Goal: Task Accomplishment & Management: Complete application form

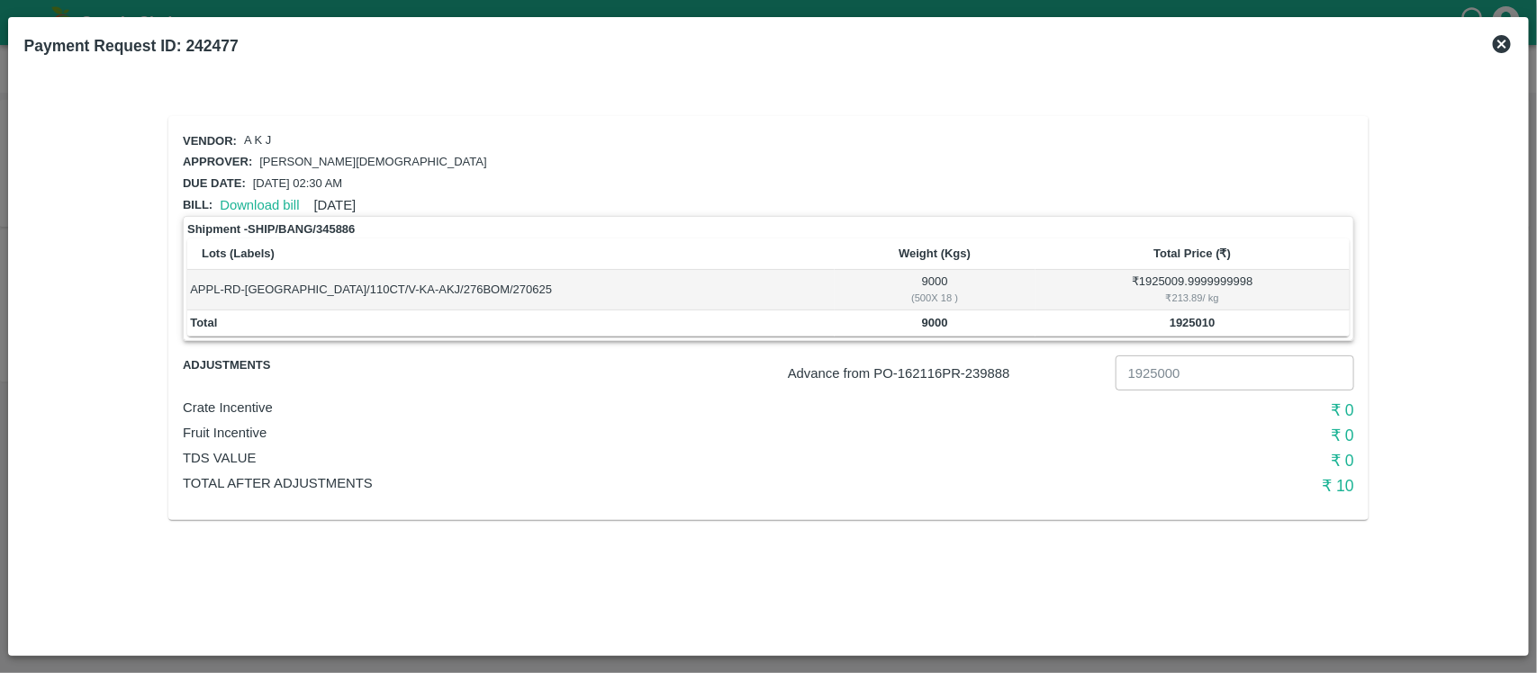
click at [1502, 43] on icon at bounding box center [1502, 44] width 22 height 22
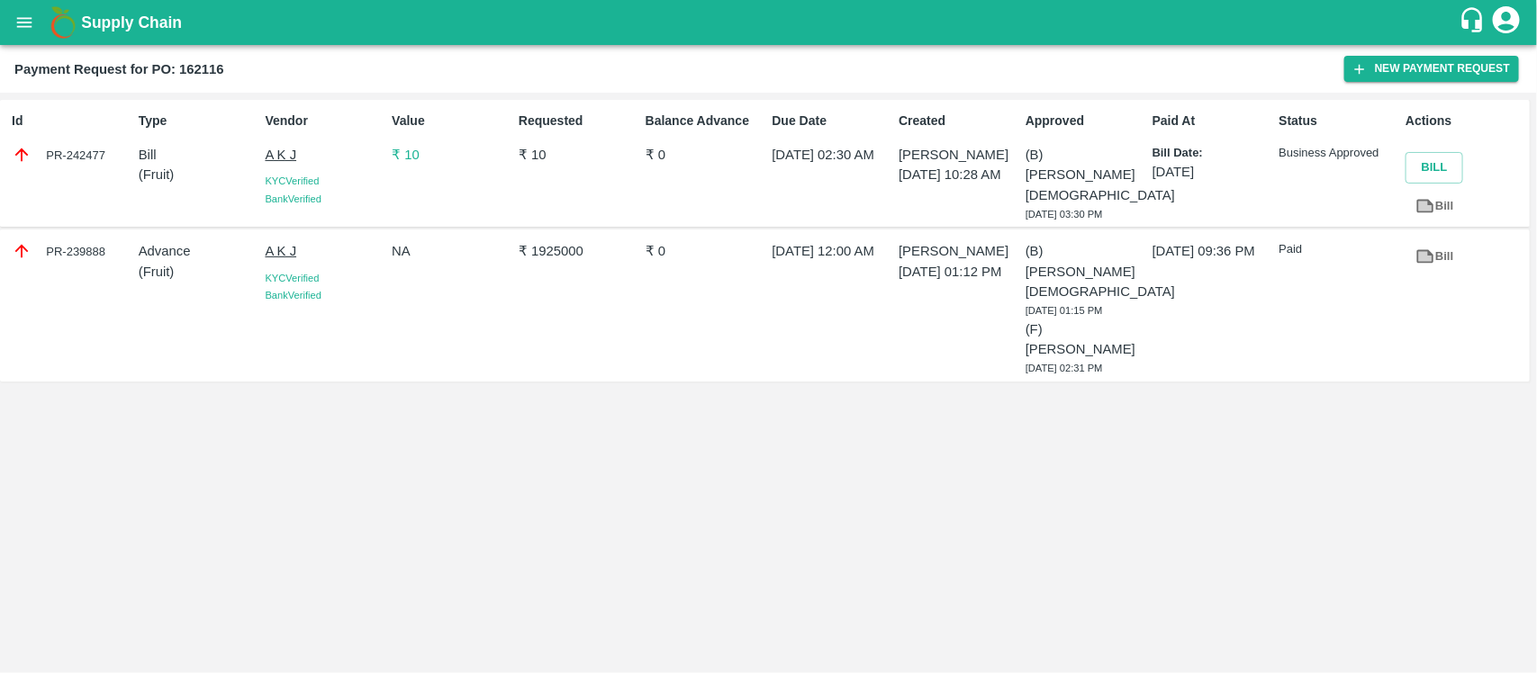
click at [30, 15] on icon "open drawer" at bounding box center [24, 23] width 20 height 20
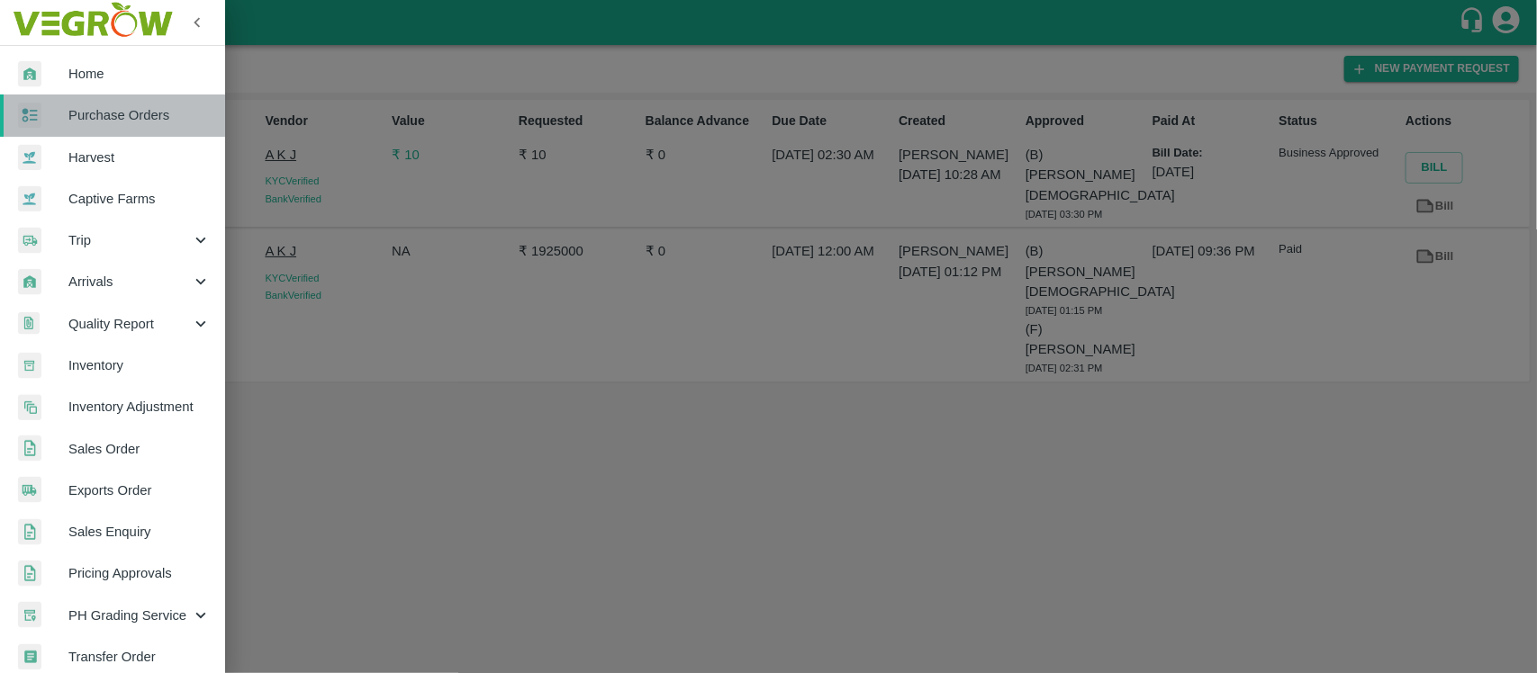
click at [158, 131] on link "Purchase Orders" at bounding box center [112, 115] width 225 height 41
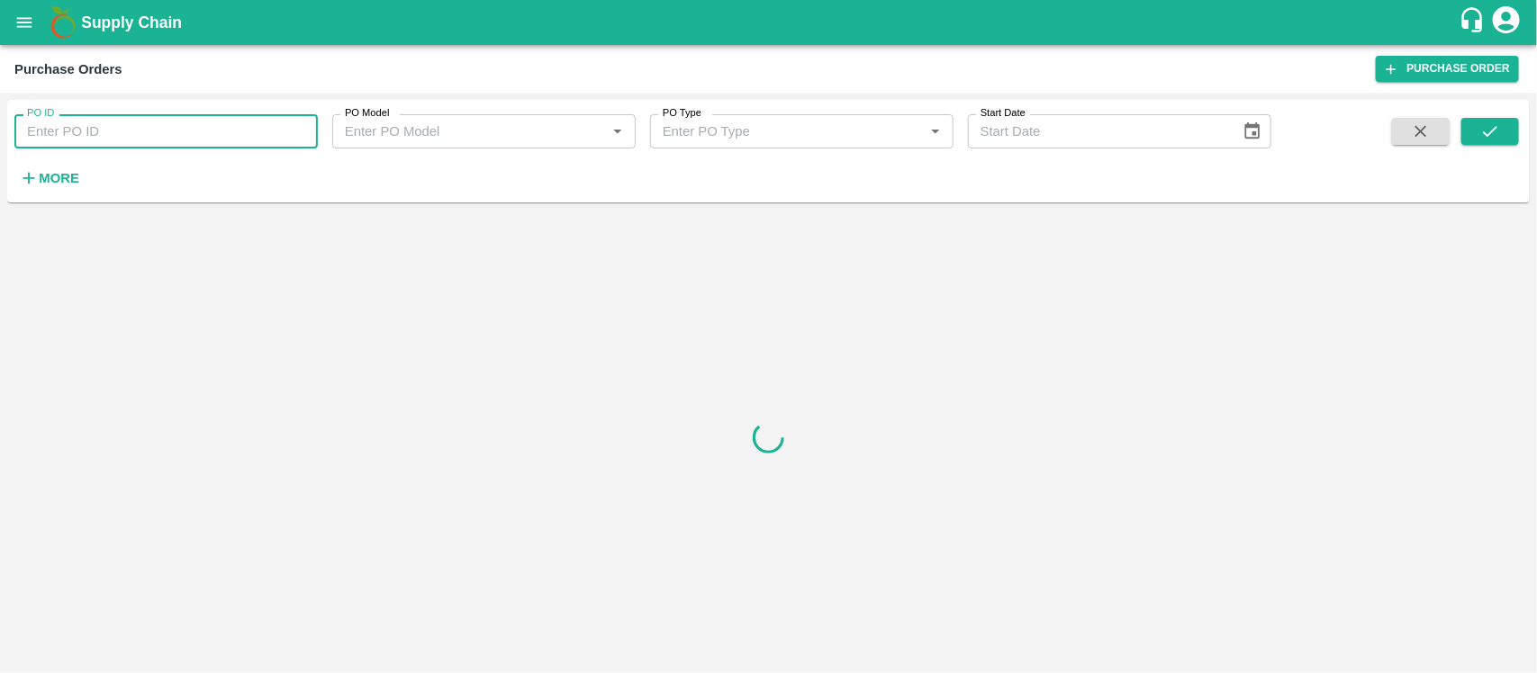
click at [158, 132] on input "PO ID" at bounding box center [165, 131] width 303 height 34
paste input "162116"
click at [1496, 123] on icon "submit" at bounding box center [1490, 132] width 20 height 20
click at [1485, 118] on button "submit" at bounding box center [1490, 131] width 58 height 27
click at [159, 138] on input "162116" at bounding box center [165, 131] width 303 height 34
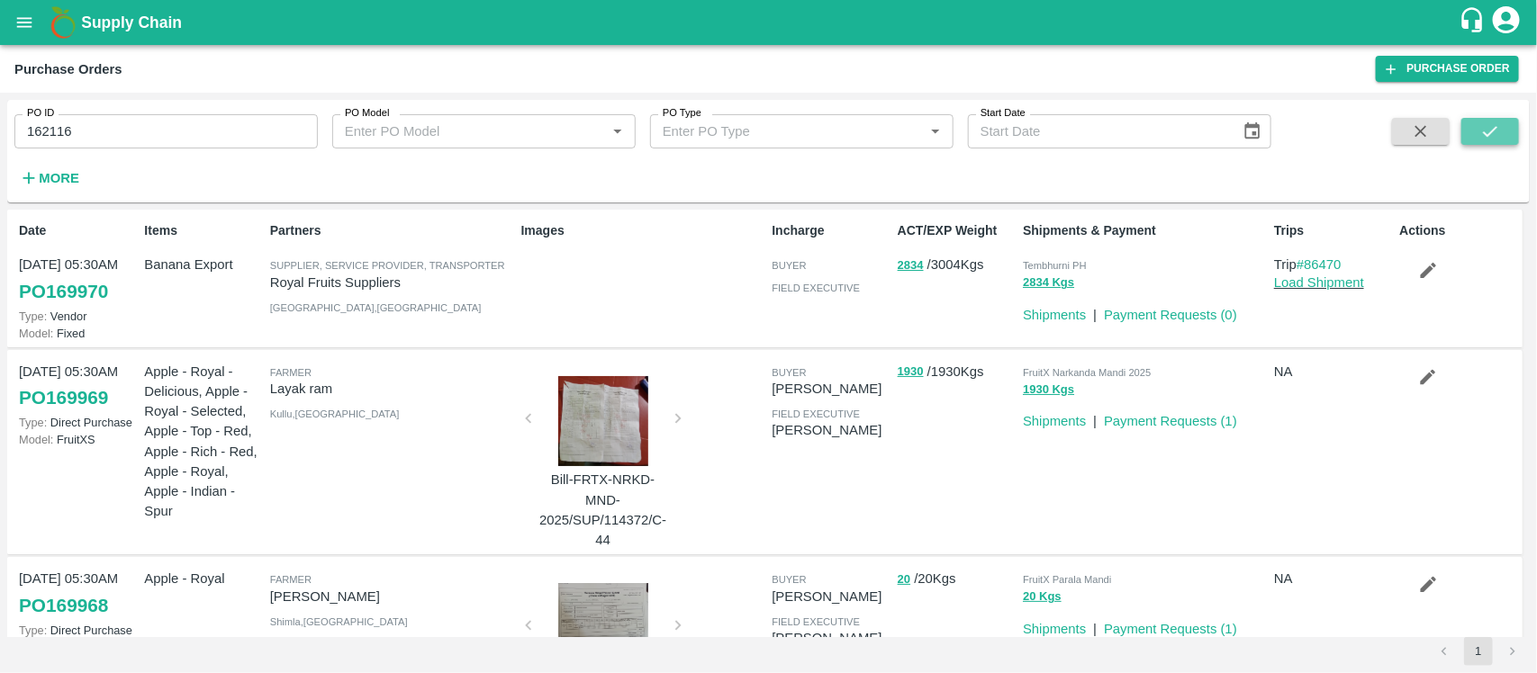
click at [1490, 122] on icon "submit" at bounding box center [1490, 132] width 20 height 20
click at [195, 141] on input "162116" at bounding box center [165, 131] width 303 height 34
click at [1495, 137] on icon "submit" at bounding box center [1490, 132] width 20 height 20
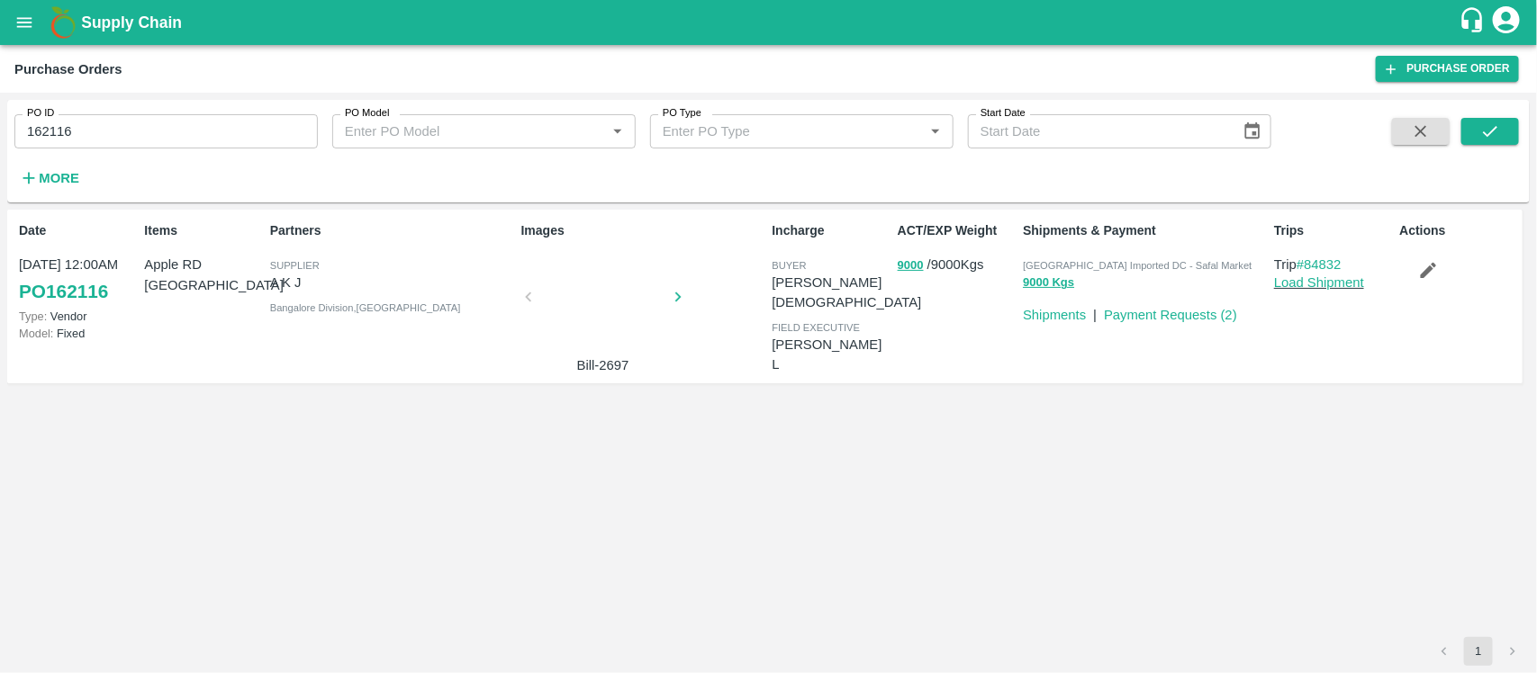
click at [1109, 257] on div "[GEOGRAPHIC_DATA] Imported DC - Safal Market" at bounding box center [1145, 265] width 244 height 20
copy p "Bangalore Imported DC - Safal Market 9000 Kgs"
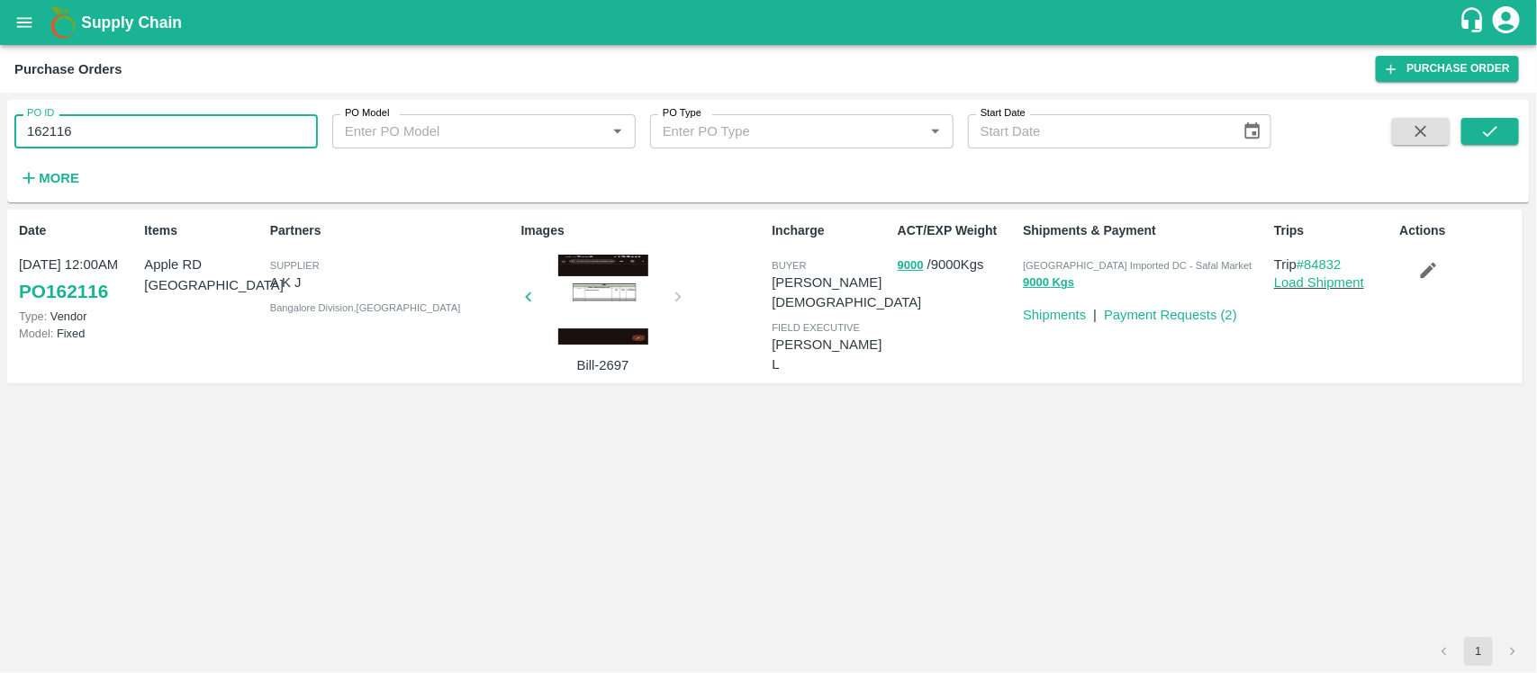
click at [239, 138] on input "162116" at bounding box center [165, 131] width 303 height 34
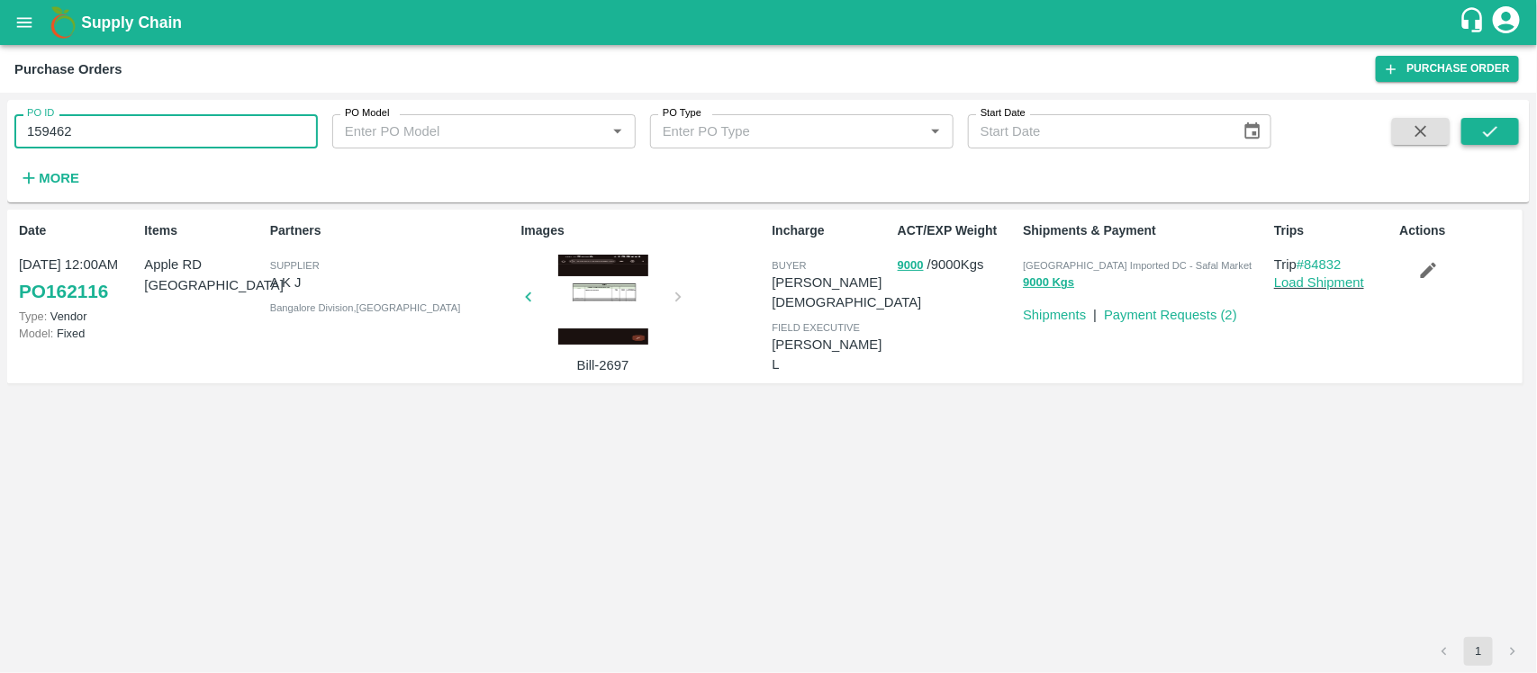
type input "159462"
click at [1500, 126] on icon "submit" at bounding box center [1490, 132] width 20 height 20
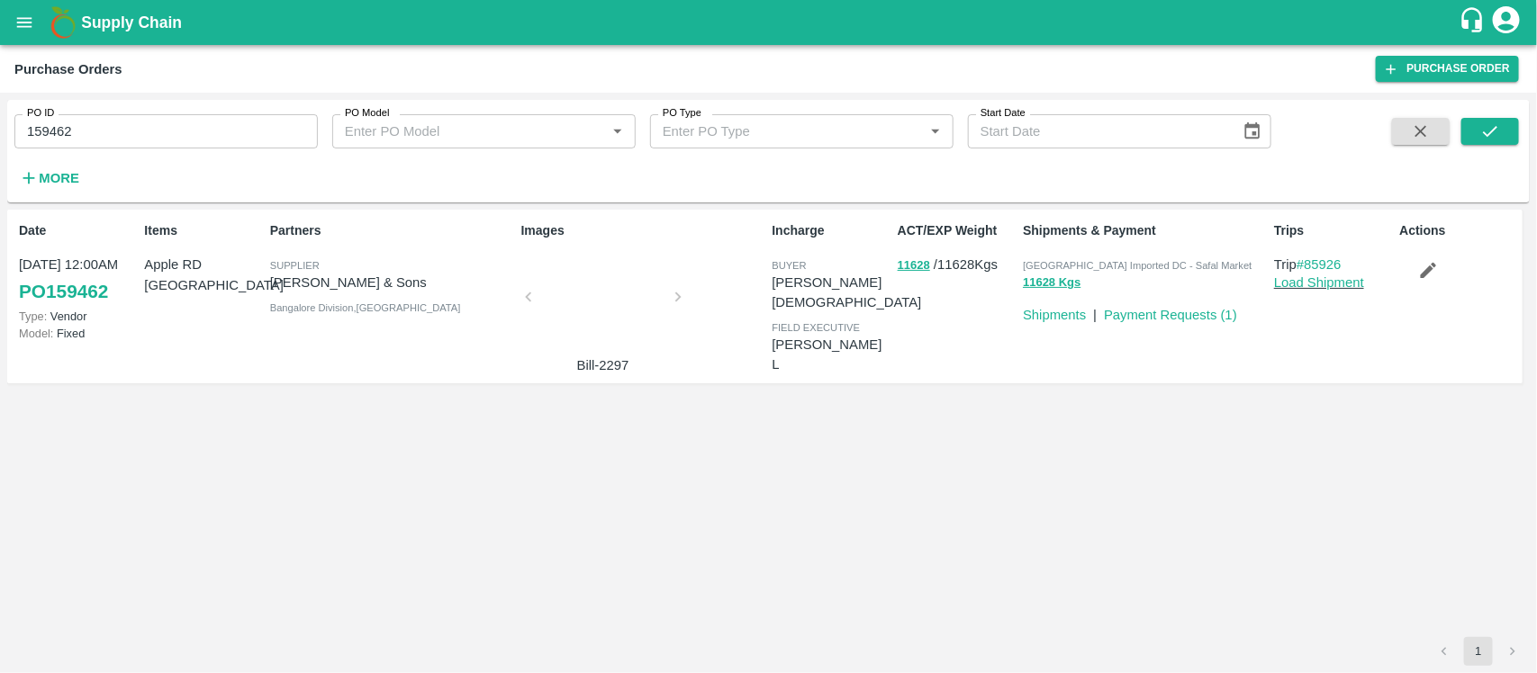
click at [384, 279] on p "Mohammed Samiulla & Sons" at bounding box center [392, 283] width 244 height 20
click at [195, 138] on input "159462" at bounding box center [165, 131] width 303 height 34
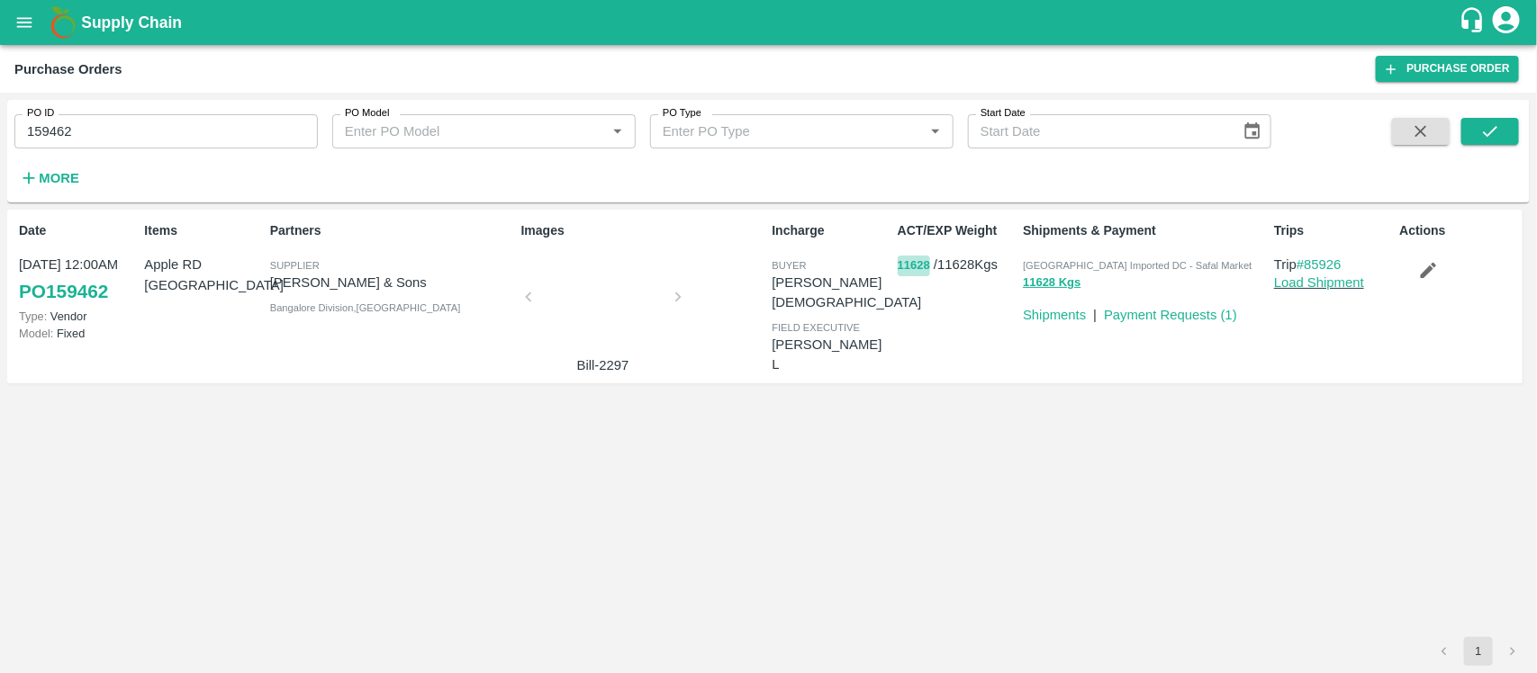
click at [914, 267] on button "11628" at bounding box center [914, 266] width 32 height 21
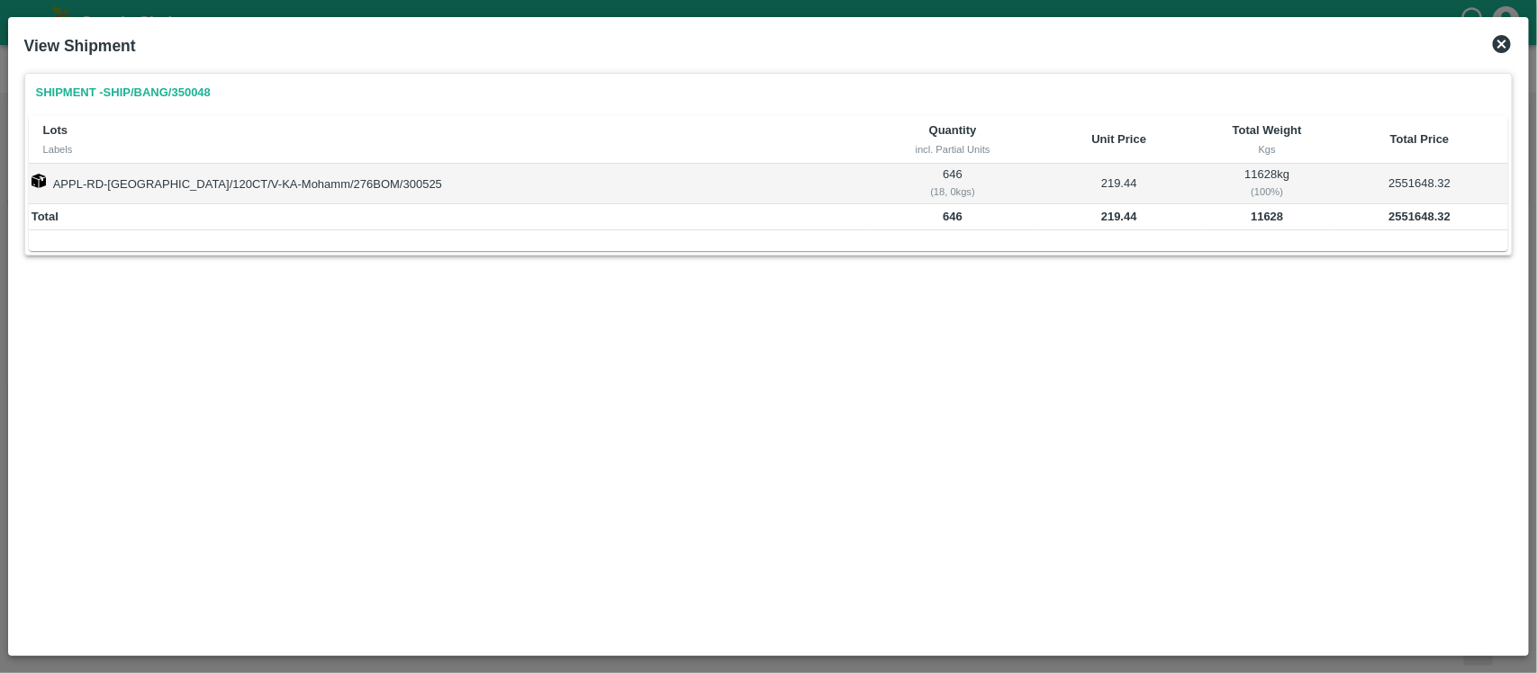
click at [1500, 46] on icon at bounding box center [1502, 44] width 22 height 22
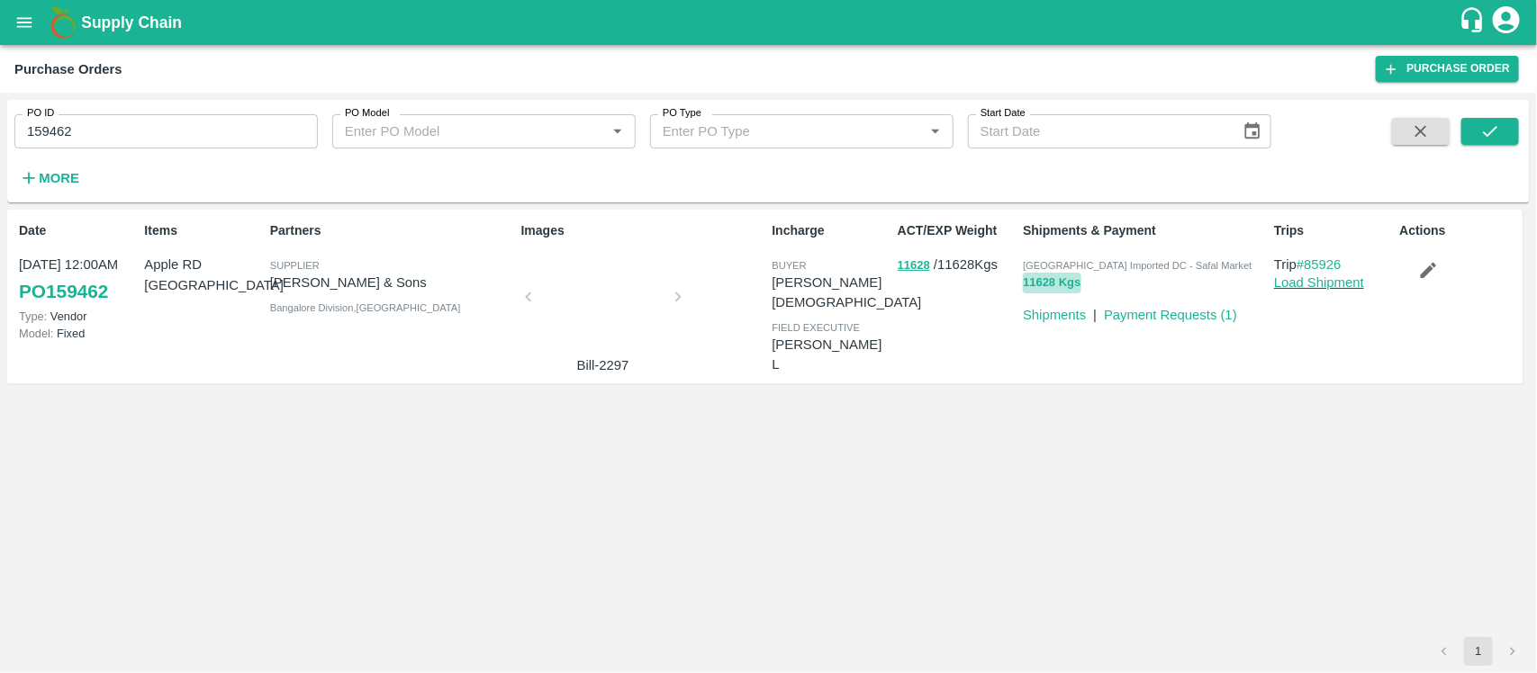
click at [1043, 282] on button "11628 Kgs" at bounding box center [1052, 283] width 58 height 21
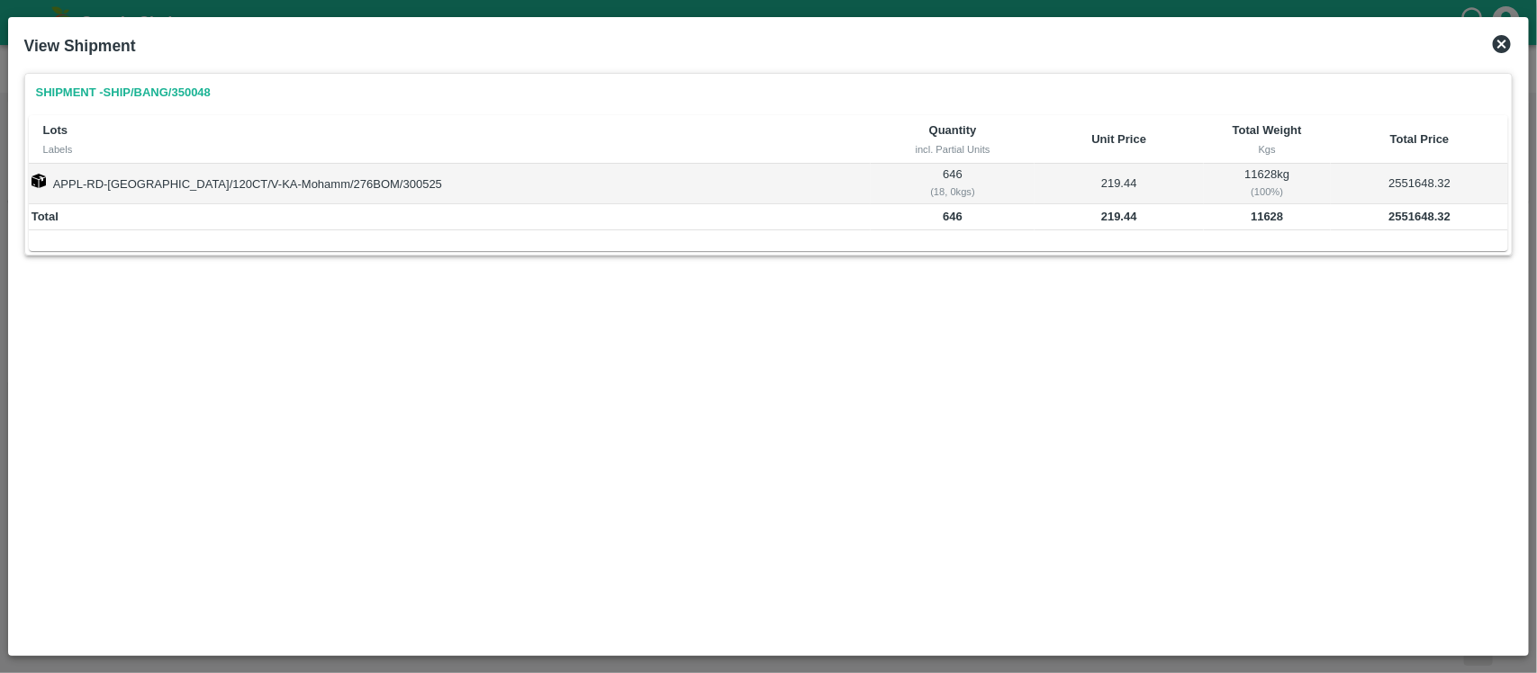
click at [1502, 36] on icon at bounding box center [1502, 44] width 18 height 18
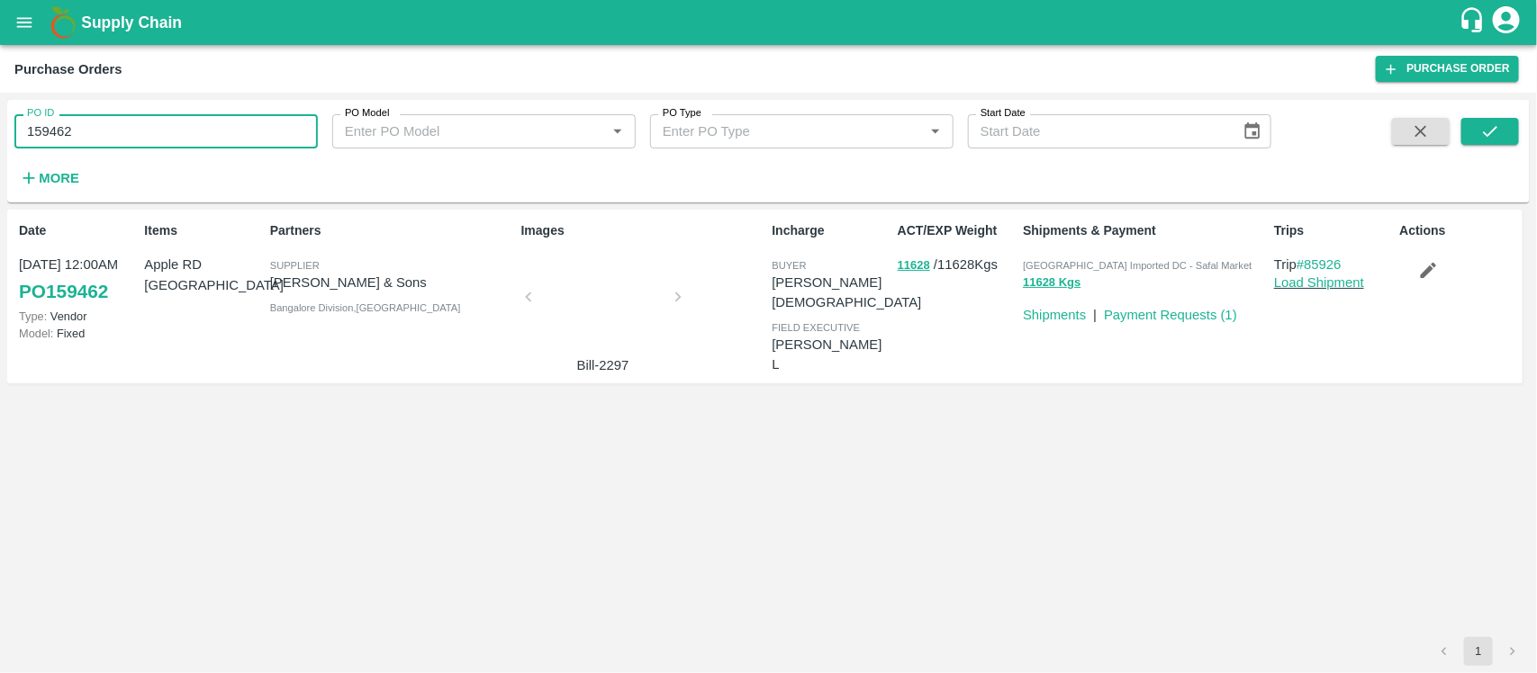
click at [200, 138] on input "159462" at bounding box center [165, 131] width 303 height 34
click at [590, 277] on div at bounding box center [603, 302] width 135 height 95
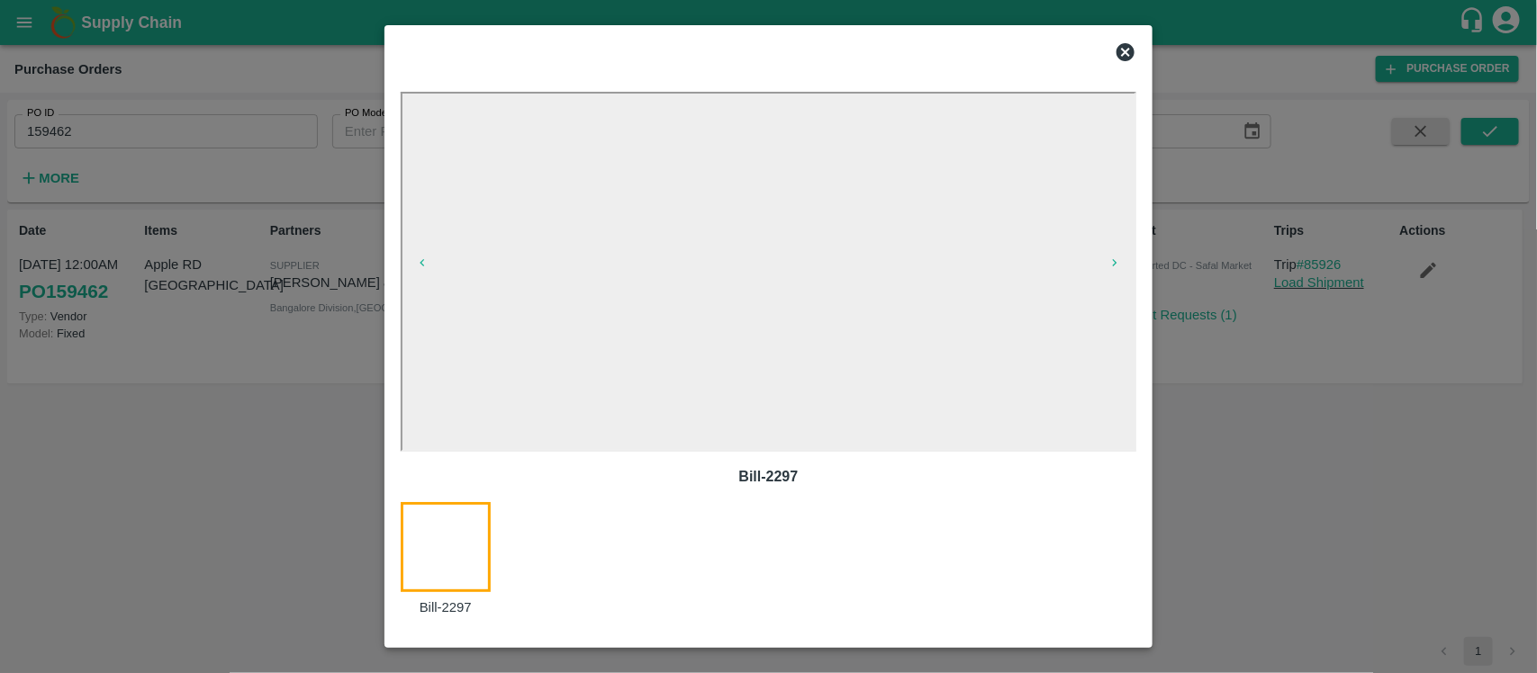
click at [361, 361] on div at bounding box center [768, 336] width 1537 height 673
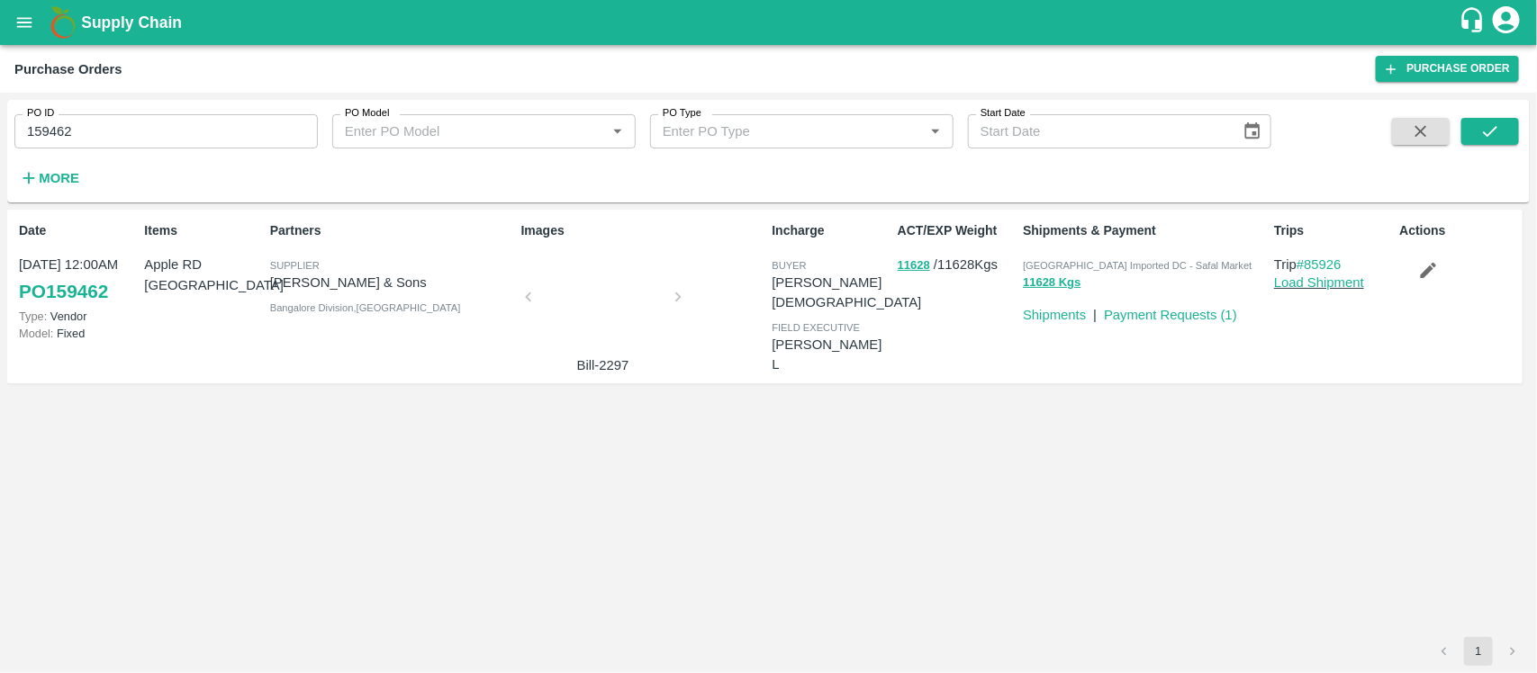
click at [600, 289] on div at bounding box center [603, 302] width 135 height 95
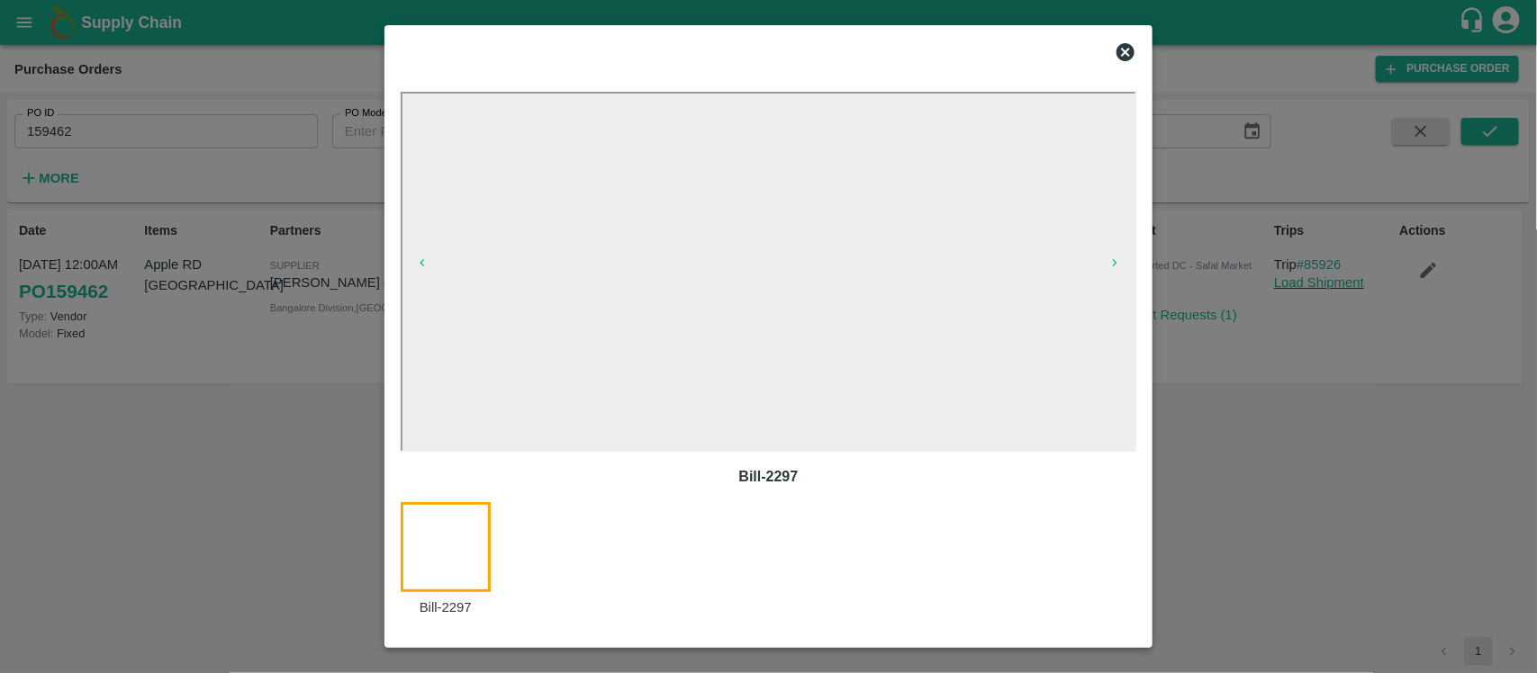
click at [1127, 52] on icon at bounding box center [1126, 52] width 22 height 22
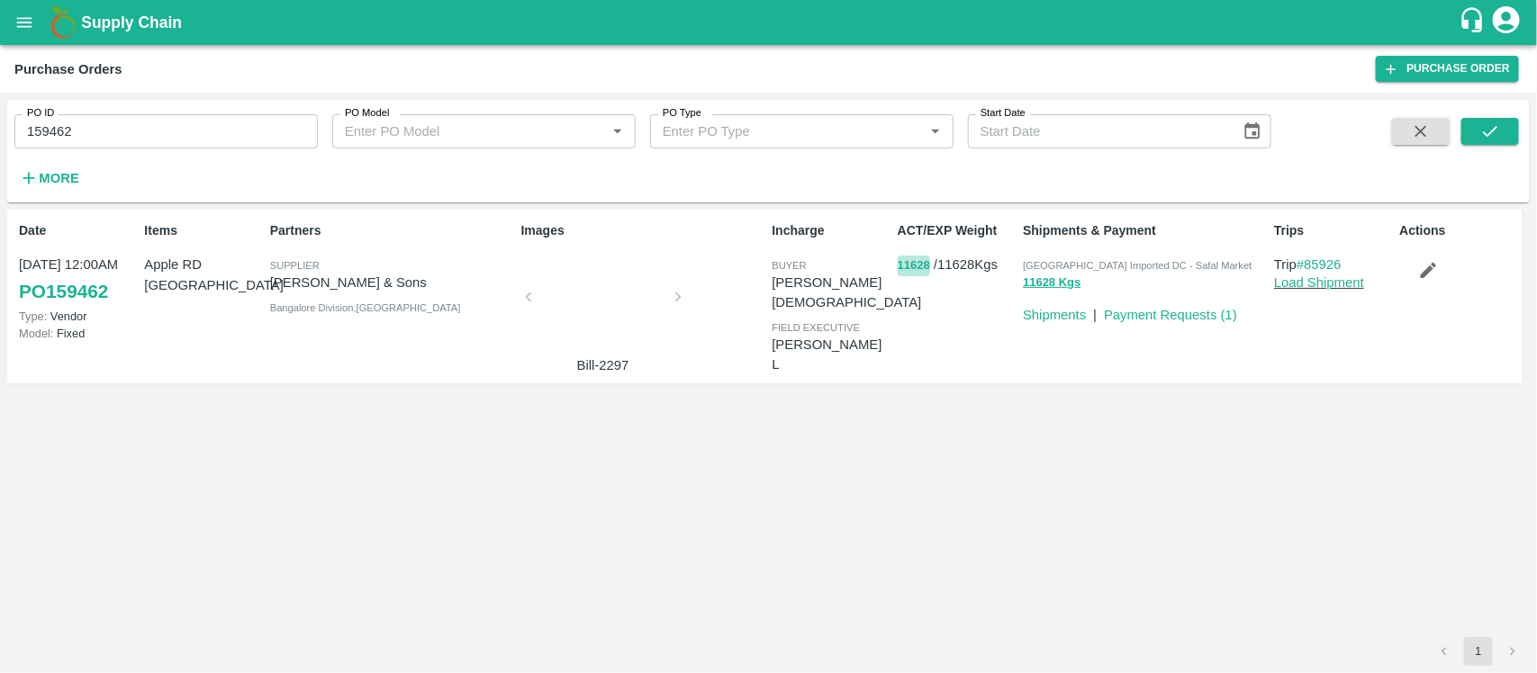
click at [912, 267] on button "11628" at bounding box center [914, 266] width 32 height 21
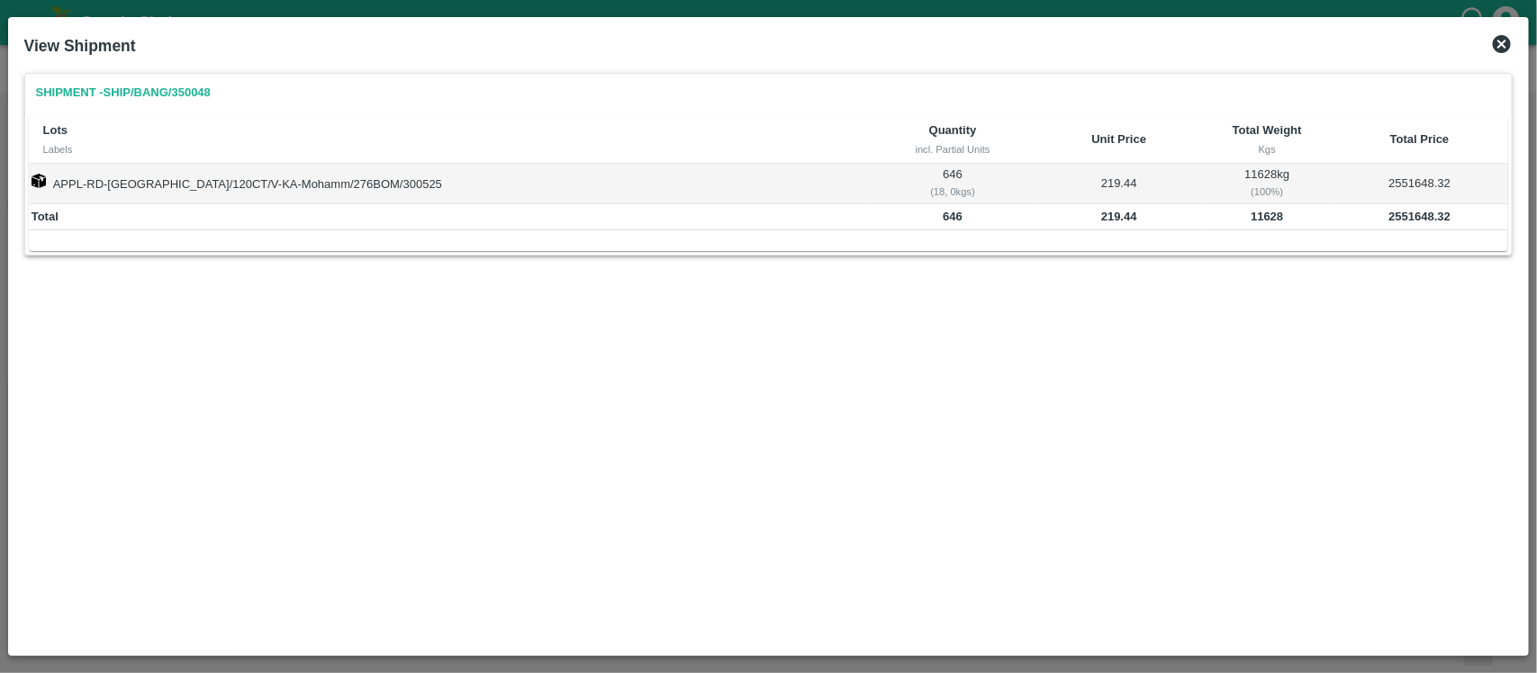
click at [1250, 210] on b "11628" at bounding box center [1266, 217] width 32 height 14
copy b "11628"
click at [1059, 185] on td "219.44" at bounding box center [1118, 184] width 168 height 40
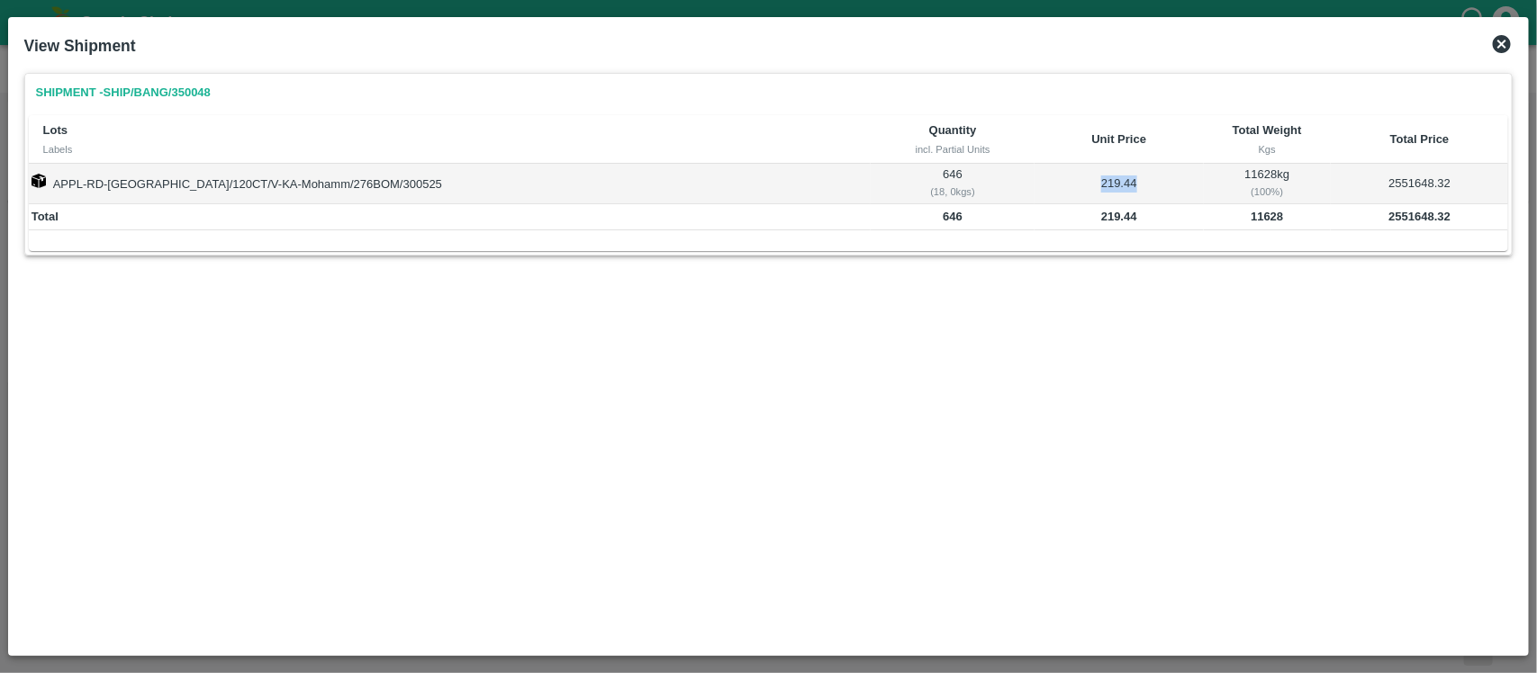
copy td "219.44"
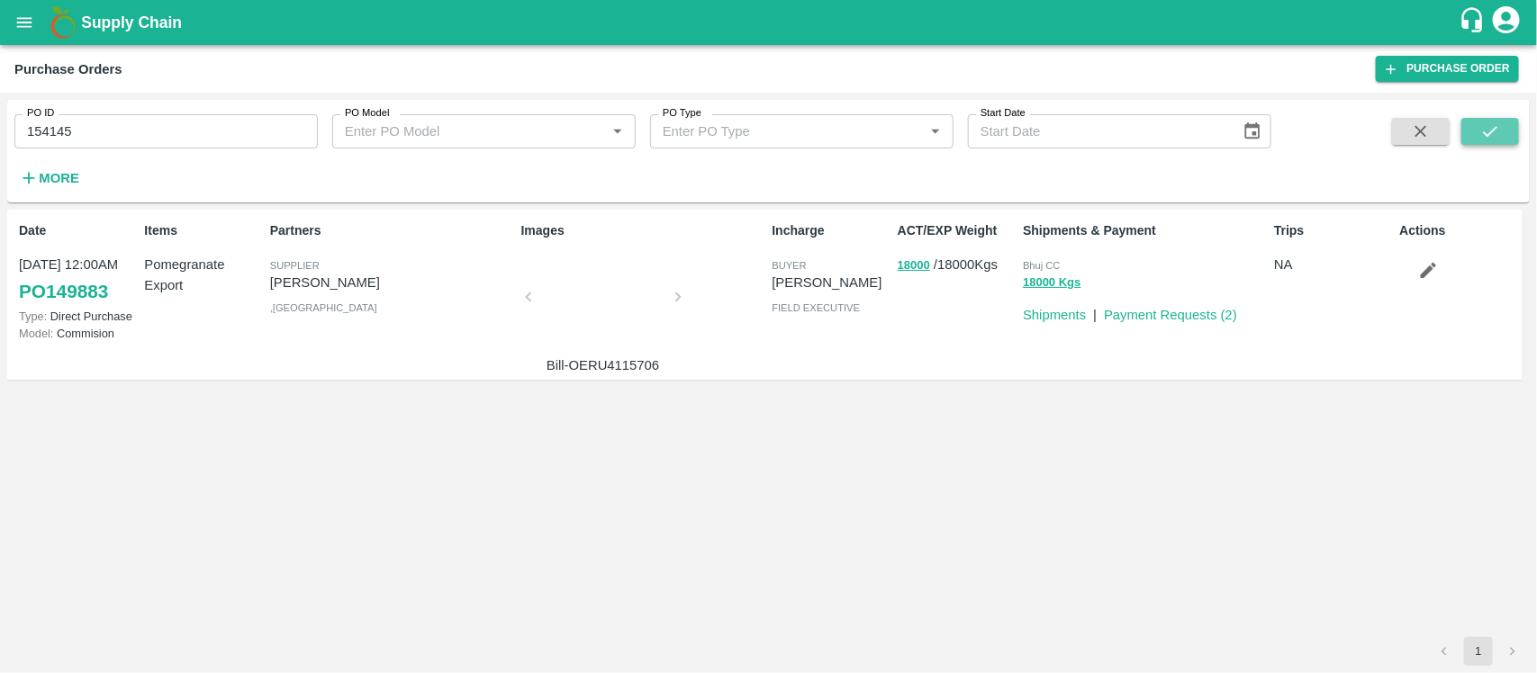
click at [1488, 124] on icon "submit" at bounding box center [1490, 132] width 20 height 20
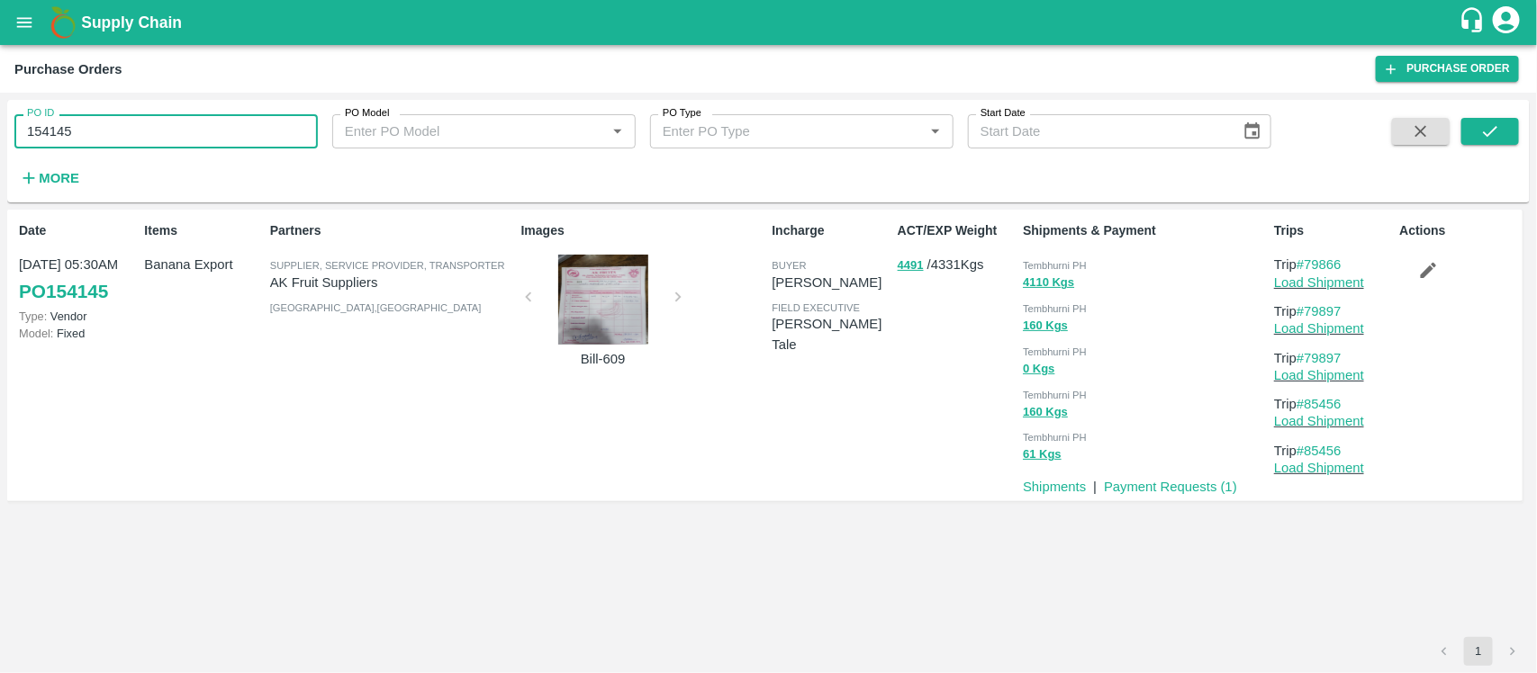
click at [127, 128] on input "154145" at bounding box center [165, 131] width 303 height 34
click at [299, 140] on input "154145" at bounding box center [165, 131] width 303 height 34
click at [219, 127] on input "158069" at bounding box center [165, 131] width 303 height 34
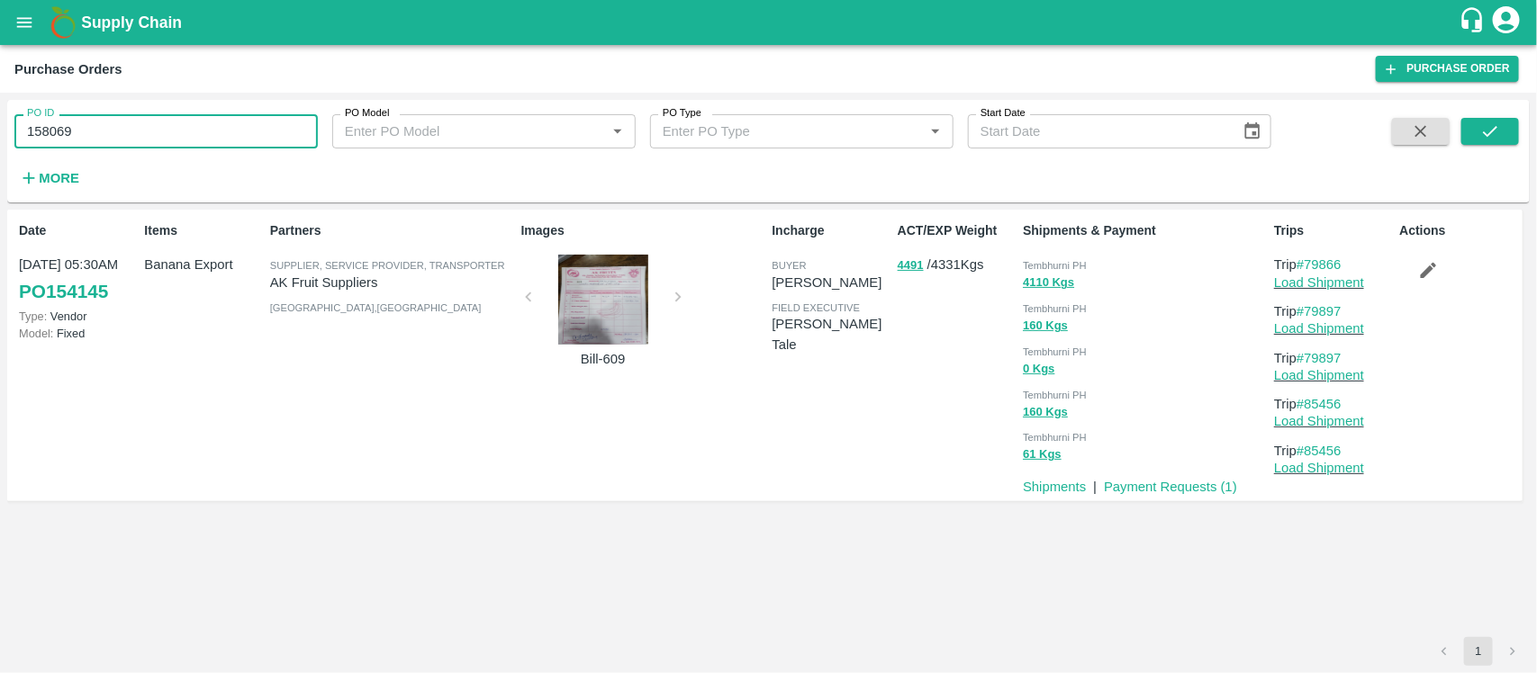
paste input "text"
type input "154145"
click at [1491, 126] on icon "submit" at bounding box center [1490, 132] width 20 height 20
click at [1169, 487] on link "Payment Requests ( 1 )" at bounding box center [1170, 487] width 133 height 14
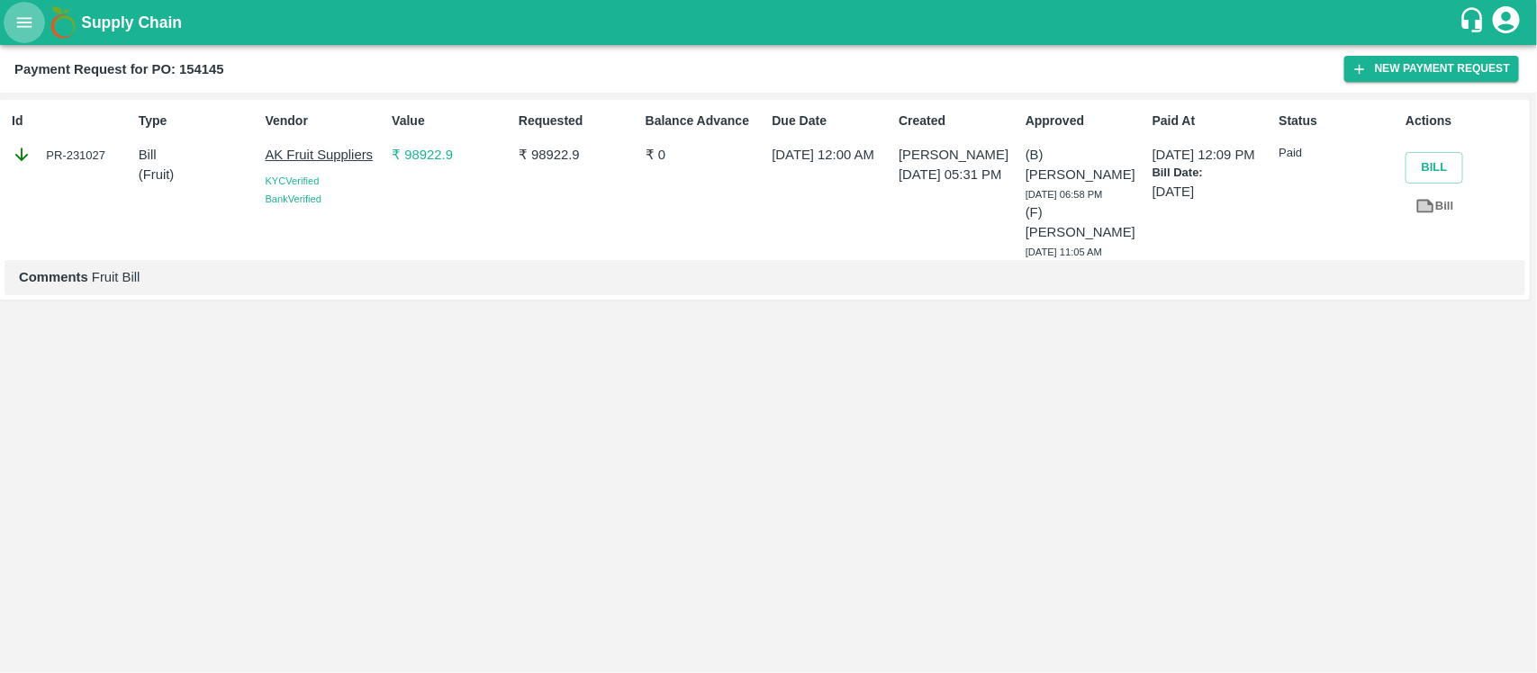
click at [28, 25] on icon "open drawer" at bounding box center [24, 22] width 15 height 10
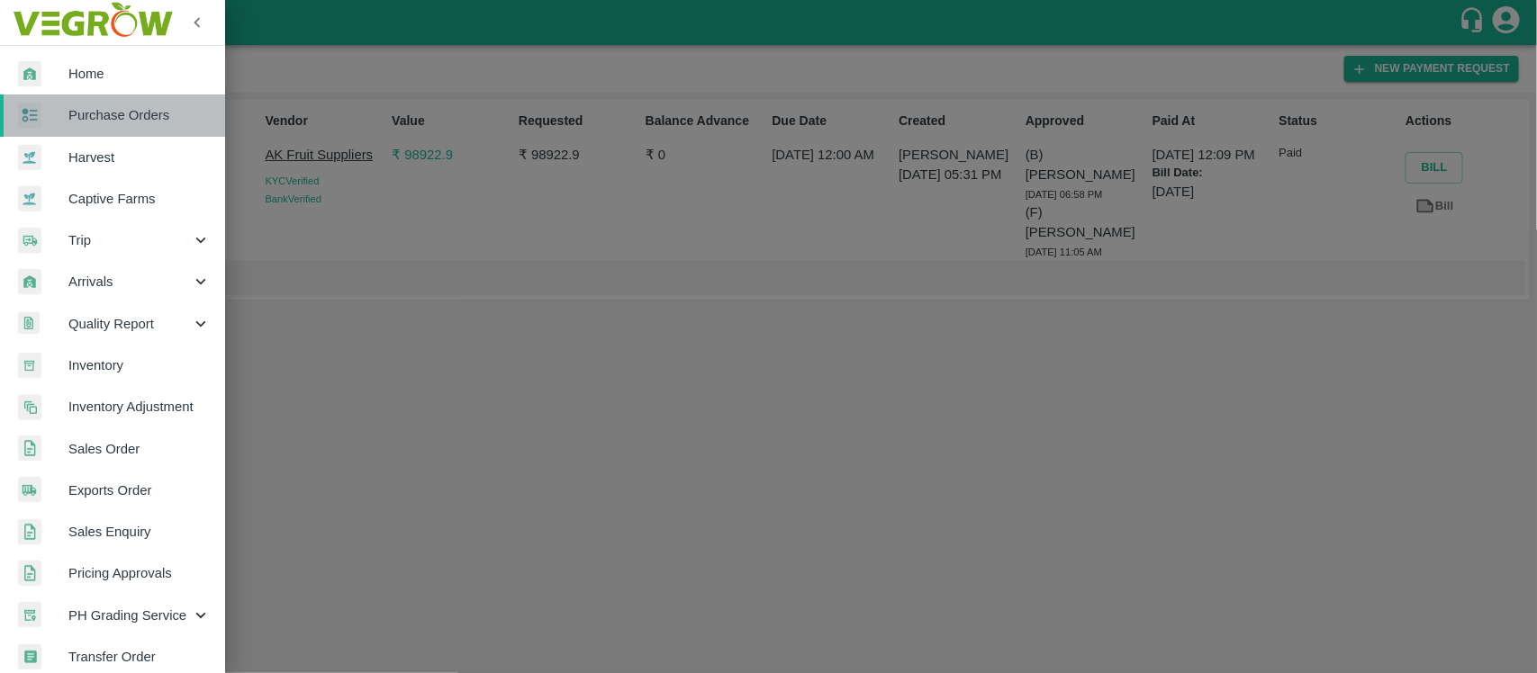
click at [132, 122] on span "Purchase Orders" at bounding box center [139, 115] width 142 height 20
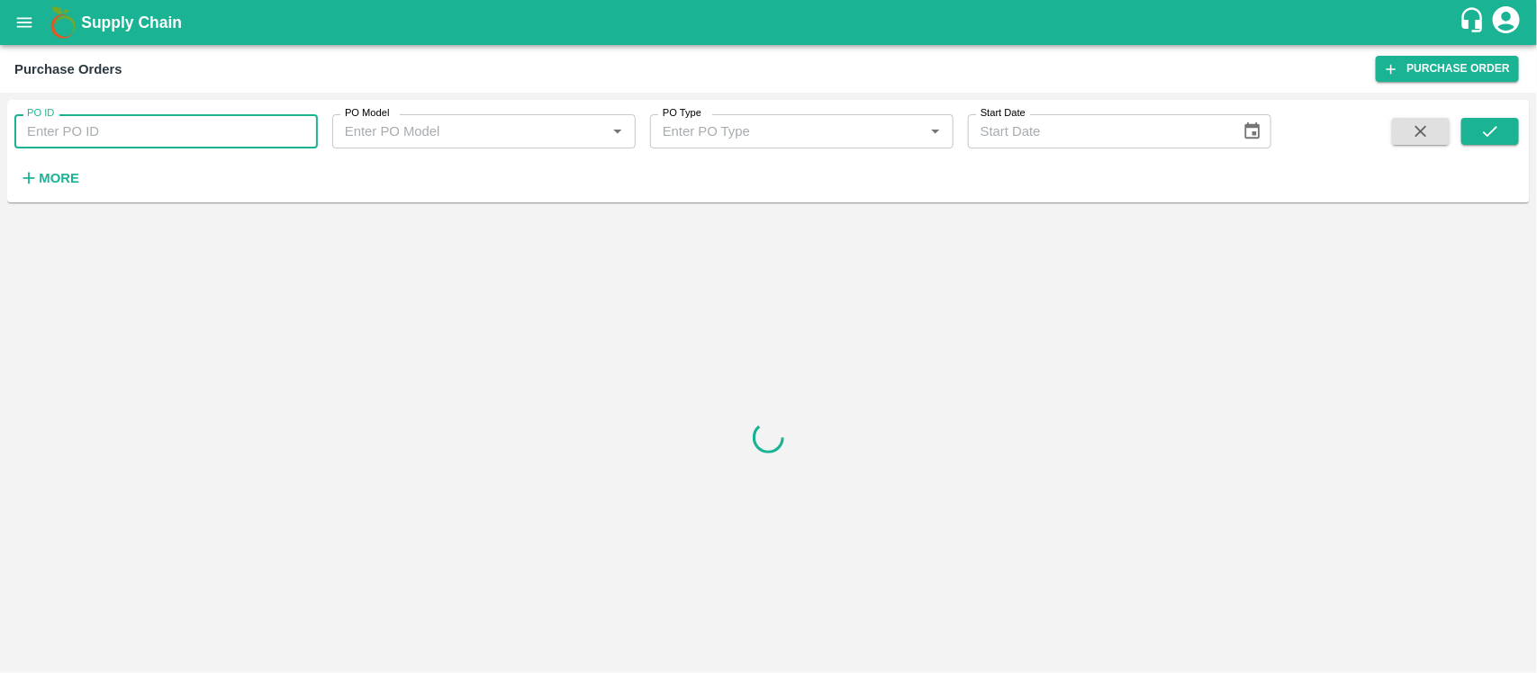
click at [132, 122] on input "PO ID" at bounding box center [165, 131] width 303 height 34
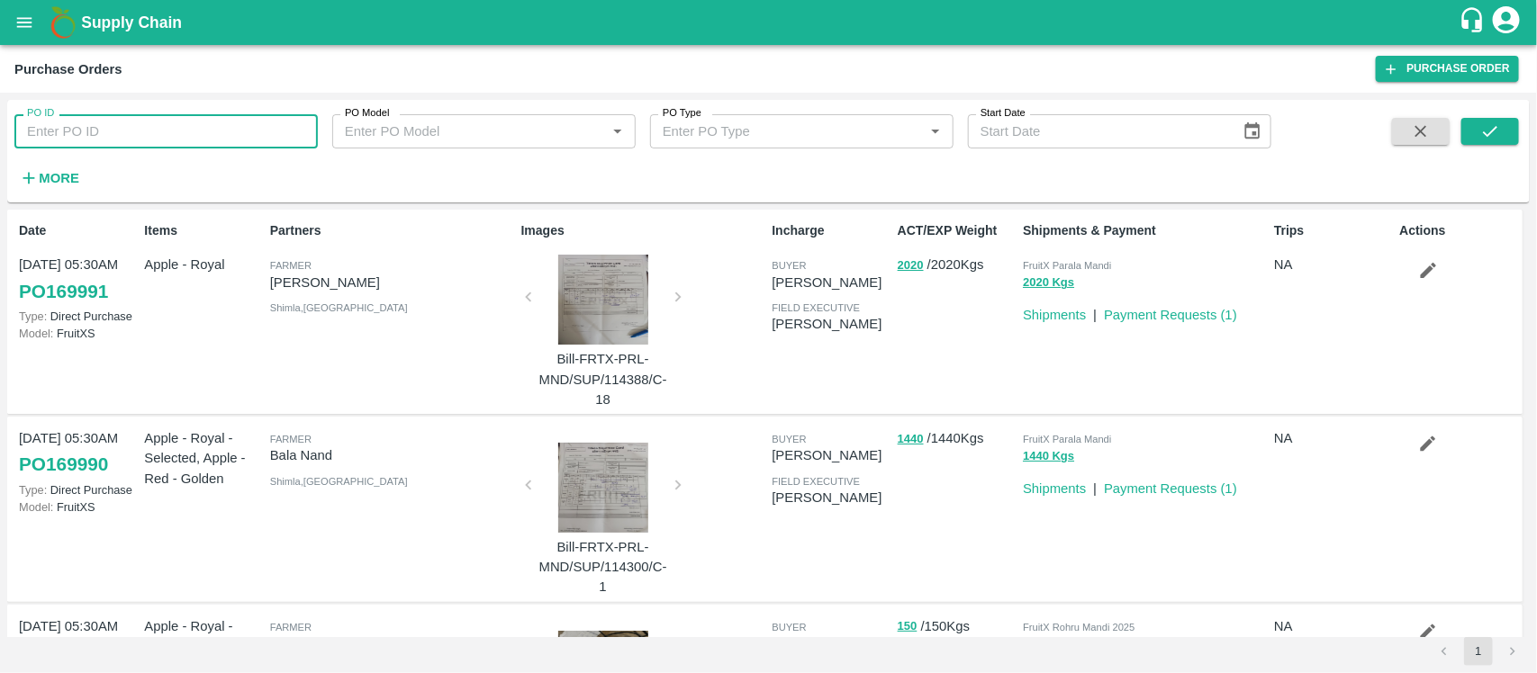
paste input "154145"
click at [1502, 122] on button "submit" at bounding box center [1490, 131] width 58 height 27
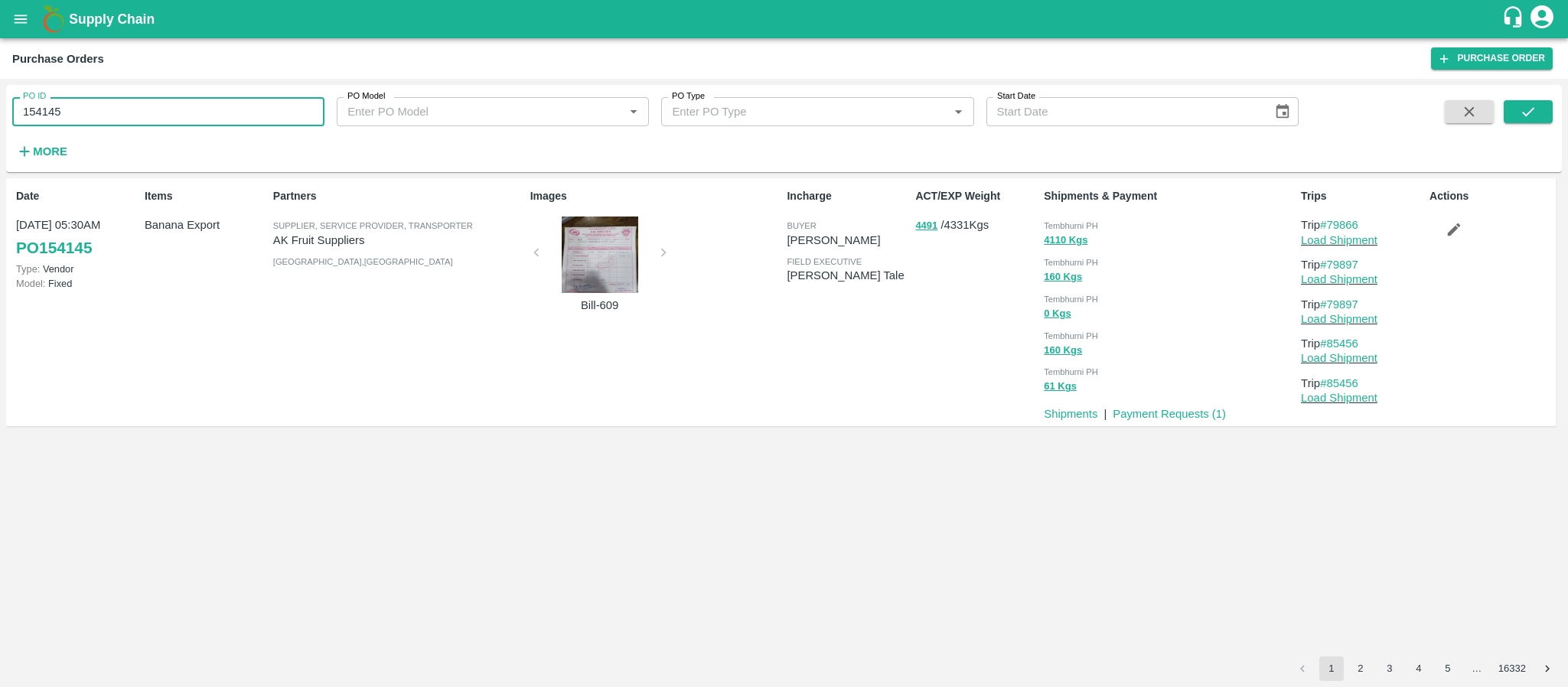
click at [207, 119] on input "154145" at bounding box center [167, 111] width 312 height 29
click at [1305, 106] on icon "submit" at bounding box center [1528, 112] width 17 height 17
click at [190, 111] on input "158069" at bounding box center [167, 111] width 312 height 29
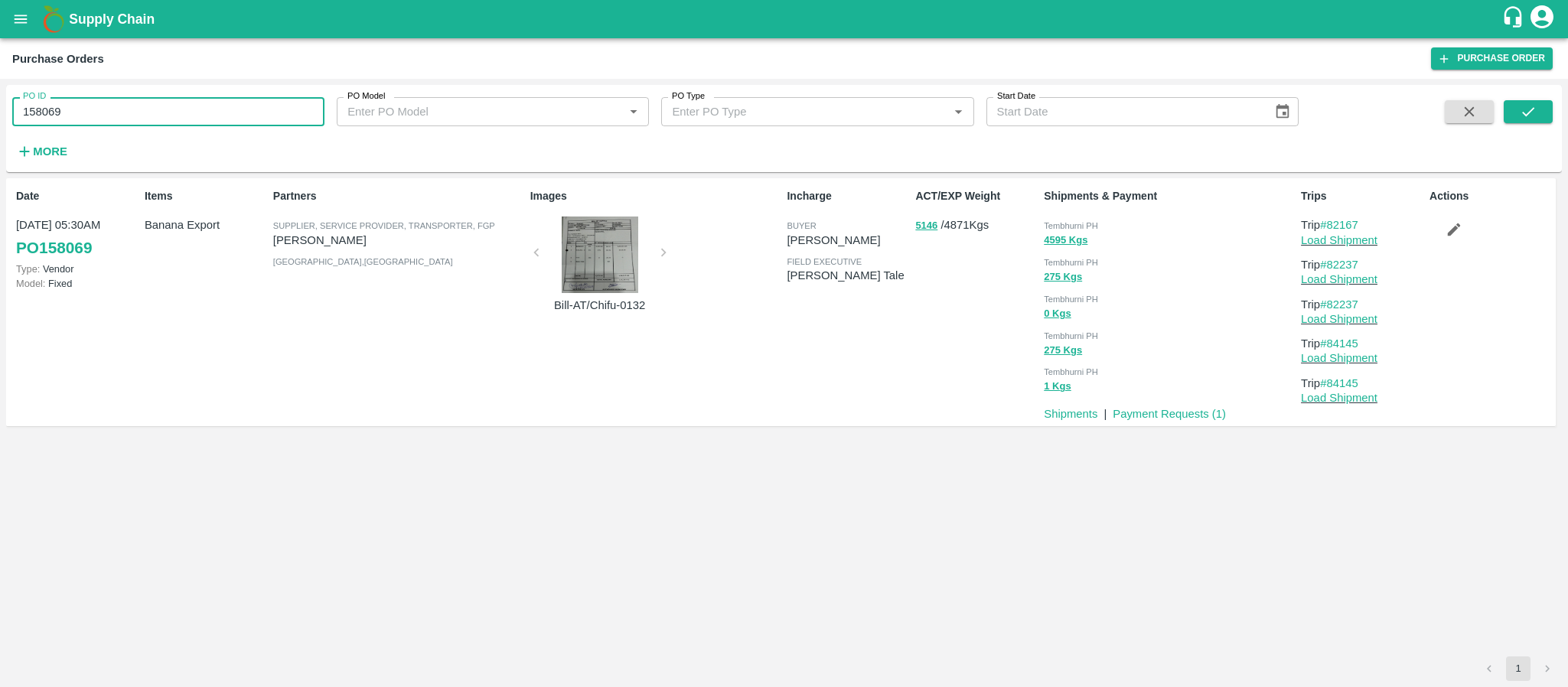
paste input "text"
type input "158069"
click at [190, 111] on input "158069" at bounding box center [167, 111] width 312 height 29
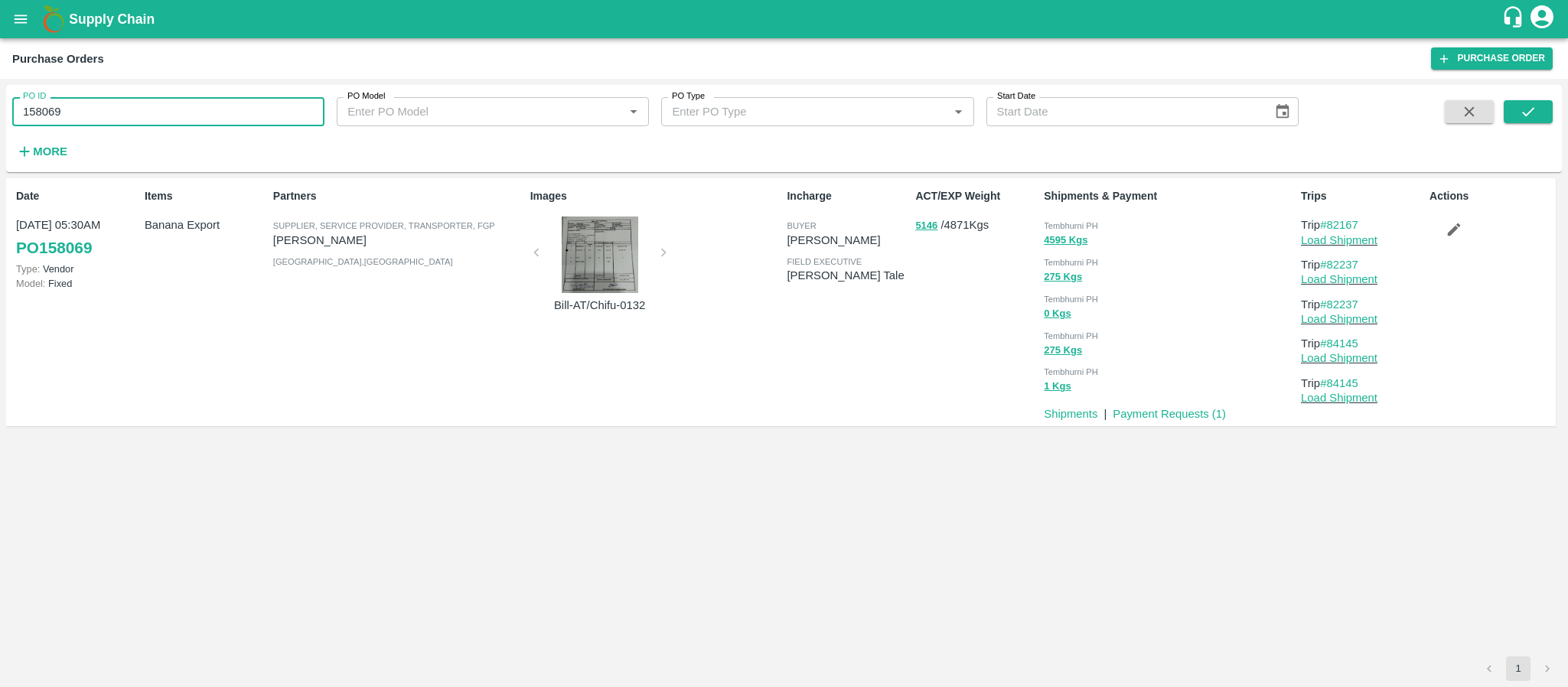
click at [157, 113] on input "158069" at bounding box center [167, 111] width 312 height 29
paste input "text"
type input "168977"
click at [1305, 101] on button "submit" at bounding box center [1528, 111] width 49 height 23
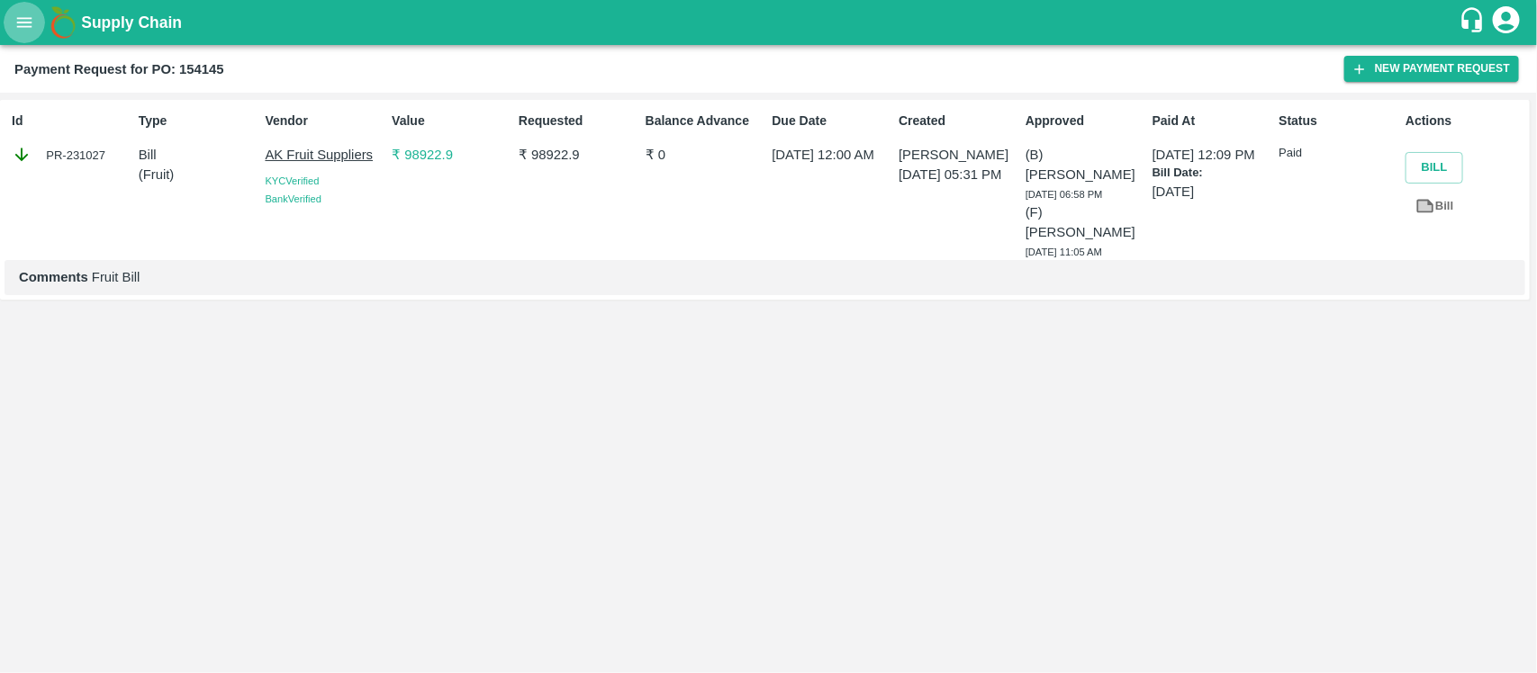
click at [23, 21] on icon "open drawer" at bounding box center [24, 23] width 20 height 20
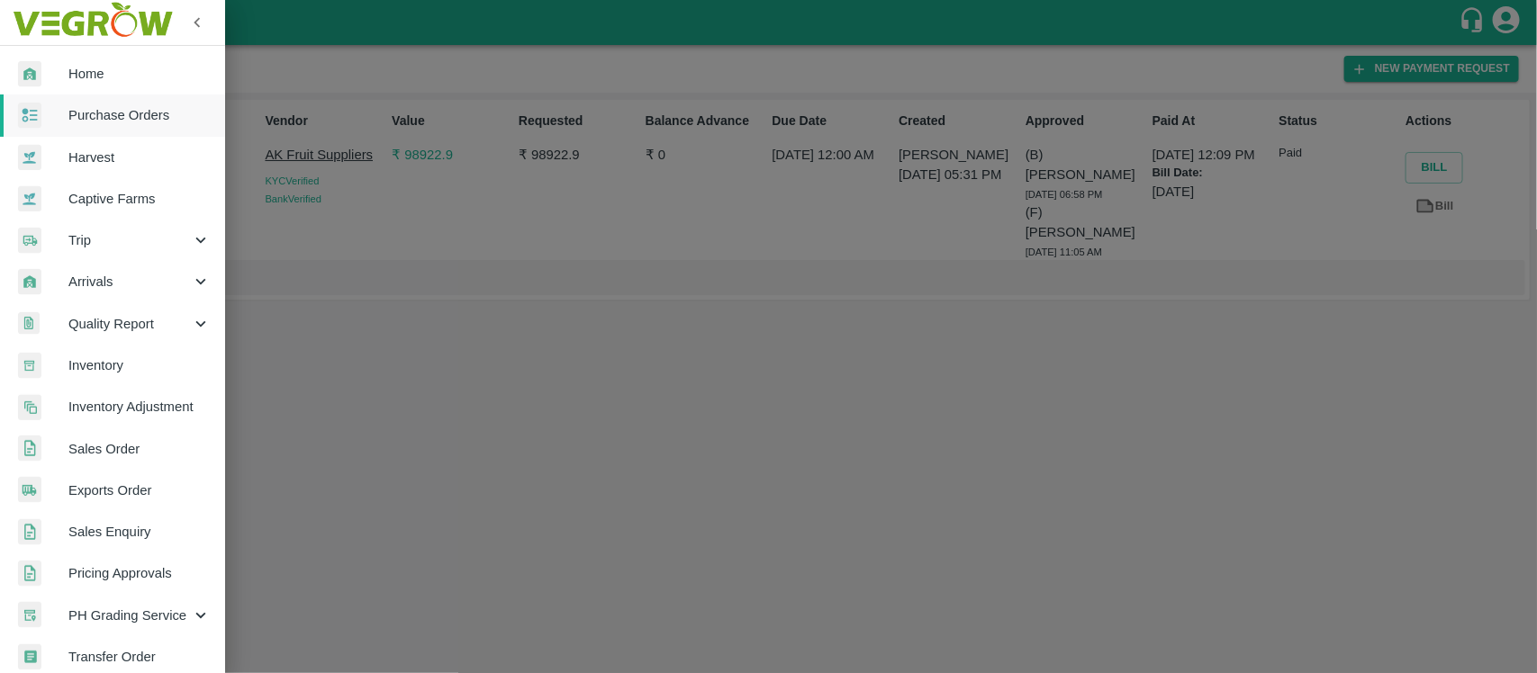
click at [442, 217] on div at bounding box center [768, 336] width 1537 height 673
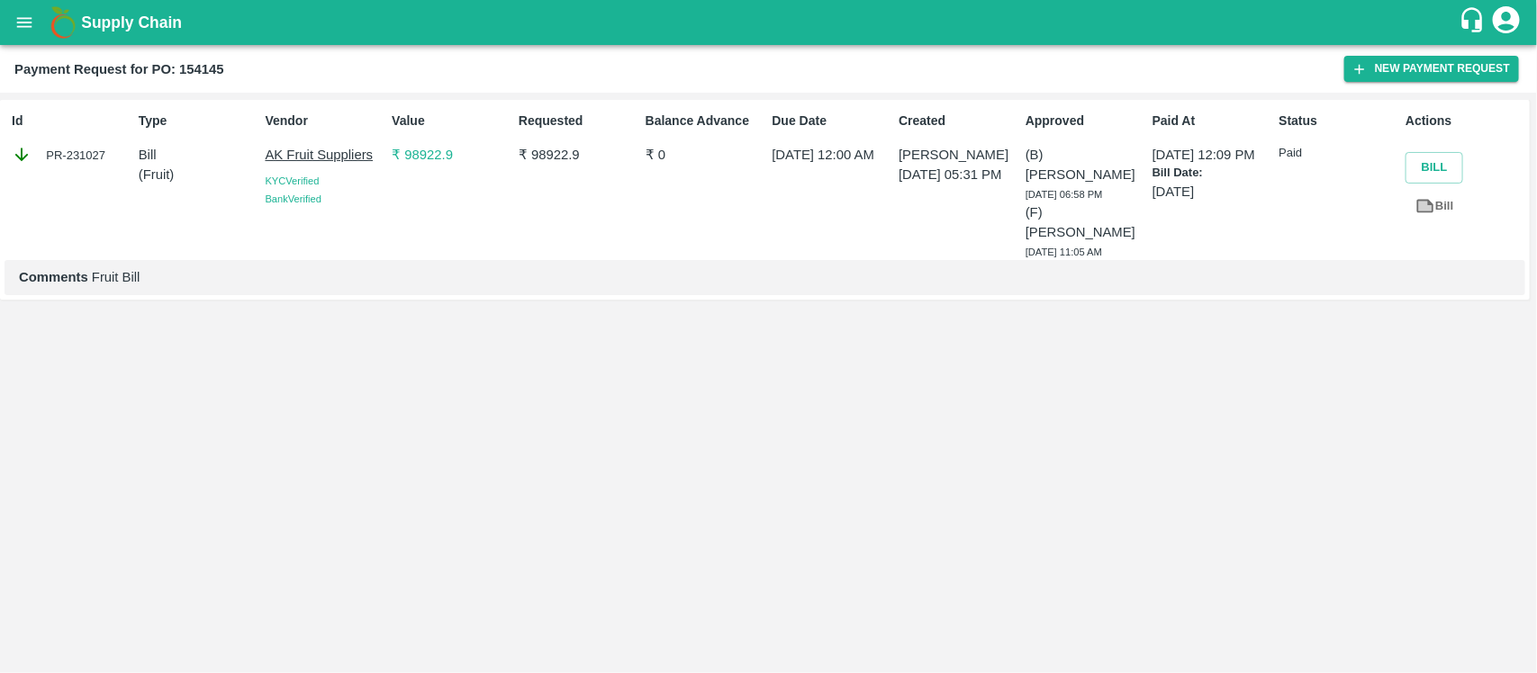
click at [19, 155] on icon at bounding box center [22, 155] width 20 height 20
click at [1448, 68] on button "New Payment Request" at bounding box center [1431, 69] width 175 height 26
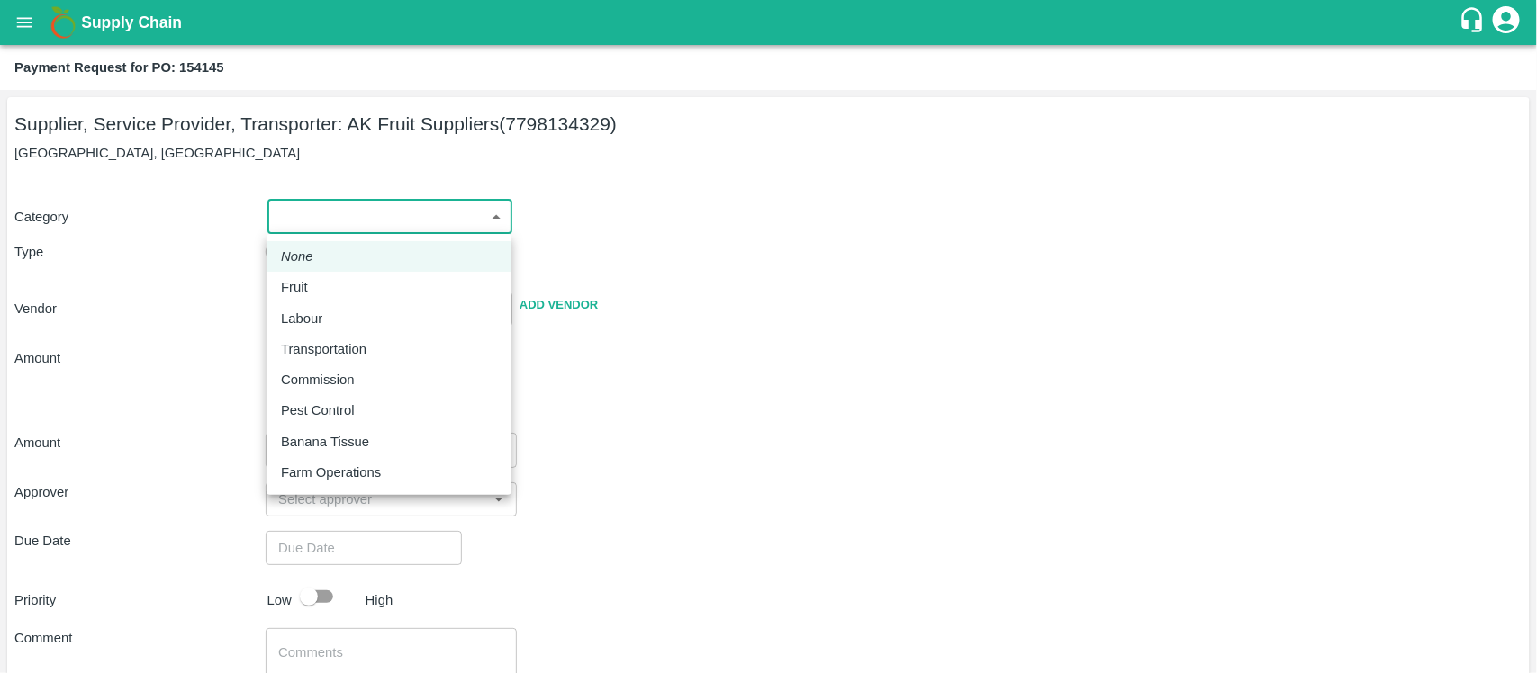
click at [452, 227] on body "Supply Chain Payment Request for PO: 154145 Supplier, Service Provider, Transpo…" at bounding box center [768, 336] width 1537 height 673
click at [371, 282] on div "Fruit" at bounding box center [389, 287] width 216 height 20
type input "1"
type input "AK Fruit Suppliers - 7798134329(Supplier, Service Provider, Transporter)"
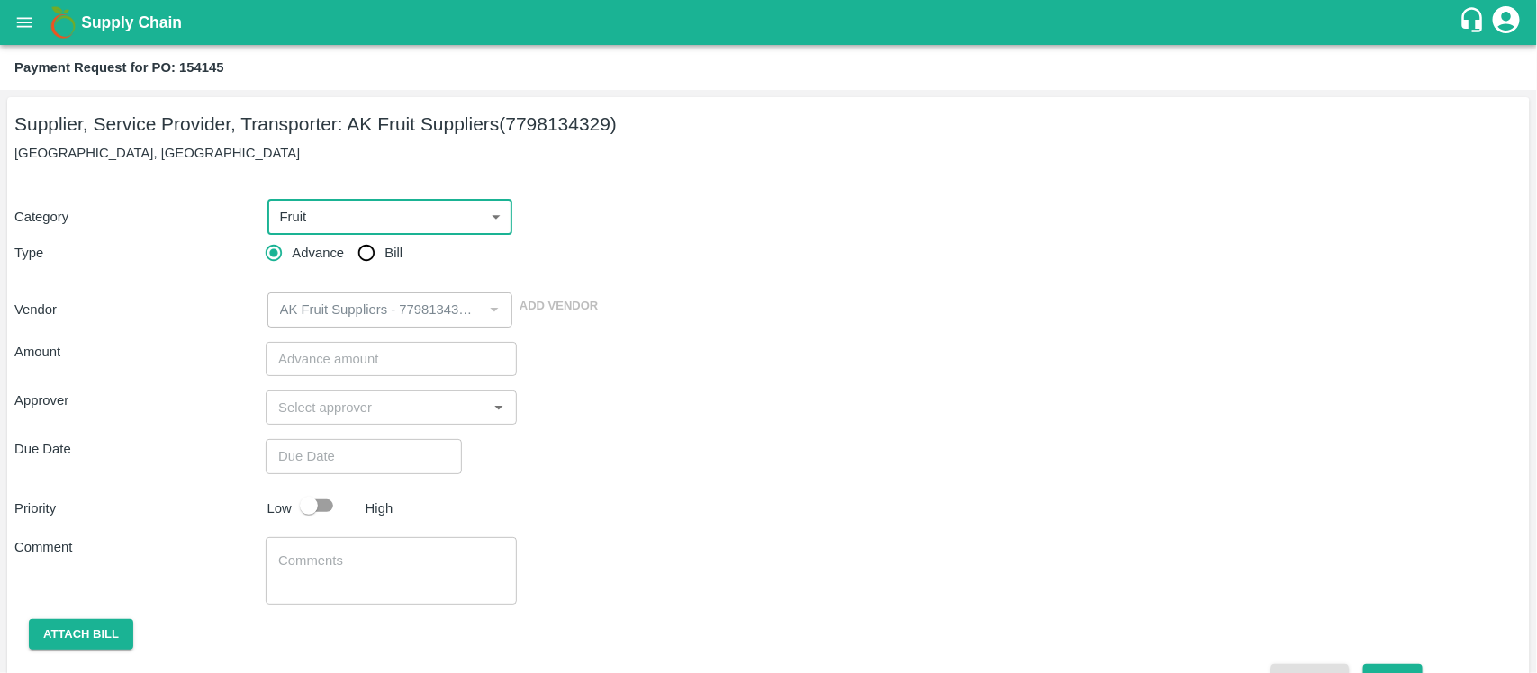
click at [366, 248] on input "Bill" at bounding box center [366, 253] width 36 height 36
radio input "true"
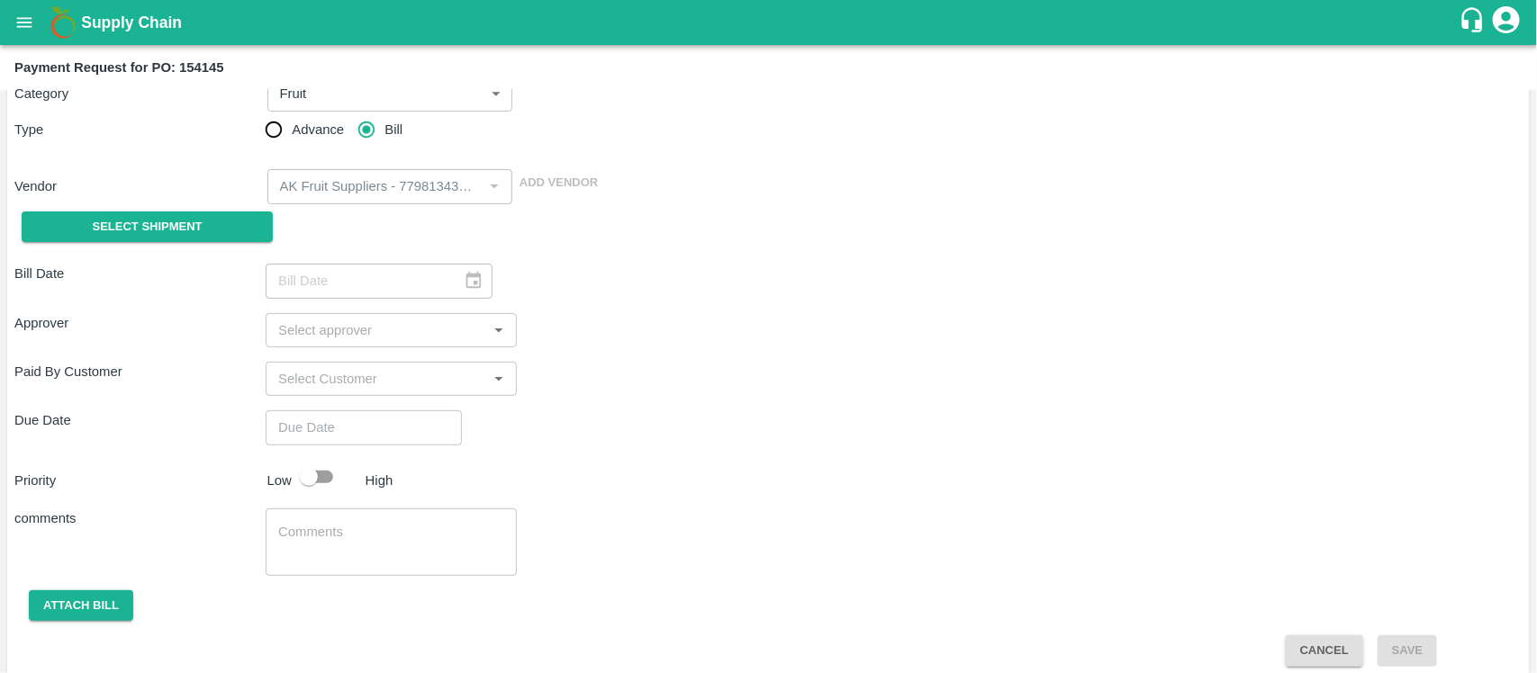
scroll to position [124, 0]
click at [167, 219] on span "Select Shipment" at bounding box center [148, 226] width 110 height 21
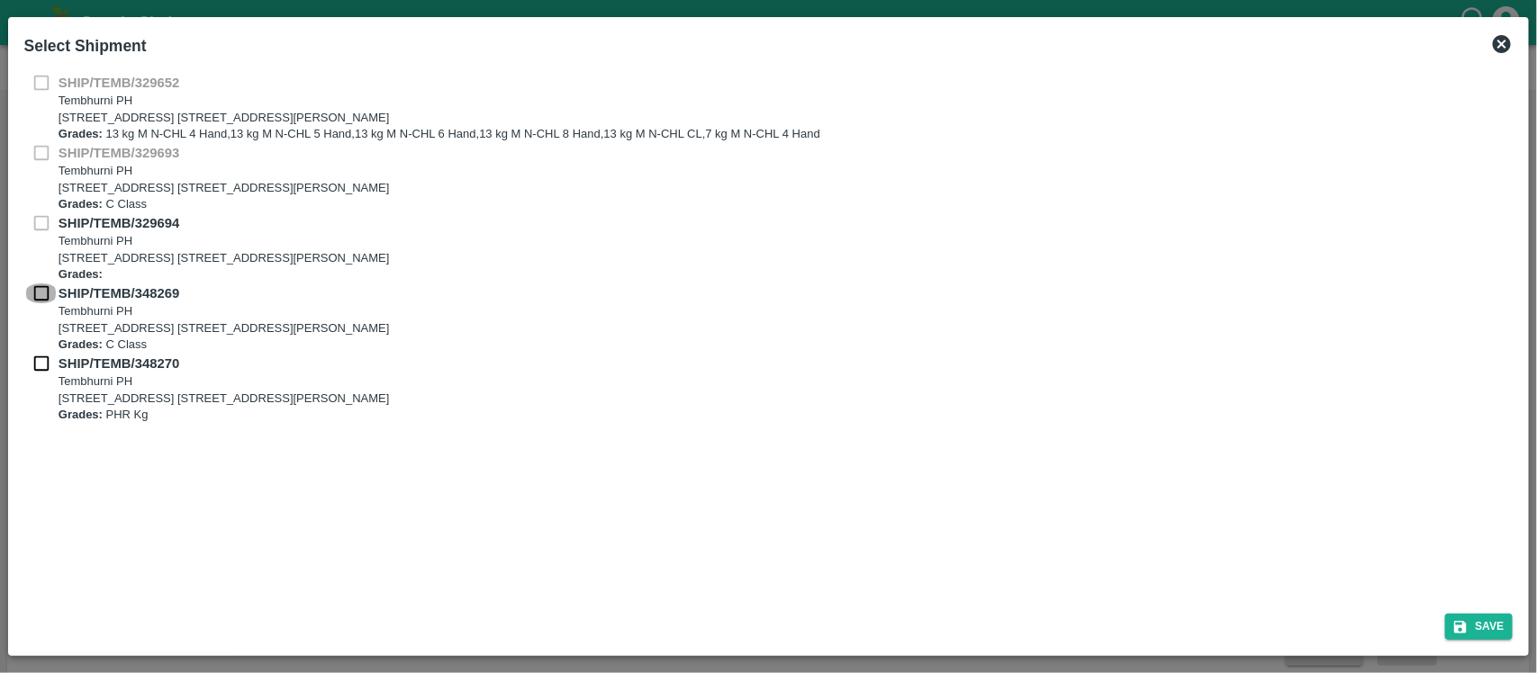
click at [48, 297] on input "checkbox" at bounding box center [41, 294] width 34 height 20
checkbox input "true"
click at [41, 365] on input "checkbox" at bounding box center [41, 364] width 34 height 20
checkbox input "true"
click at [1485, 627] on button "Save" at bounding box center [1479, 627] width 68 height 26
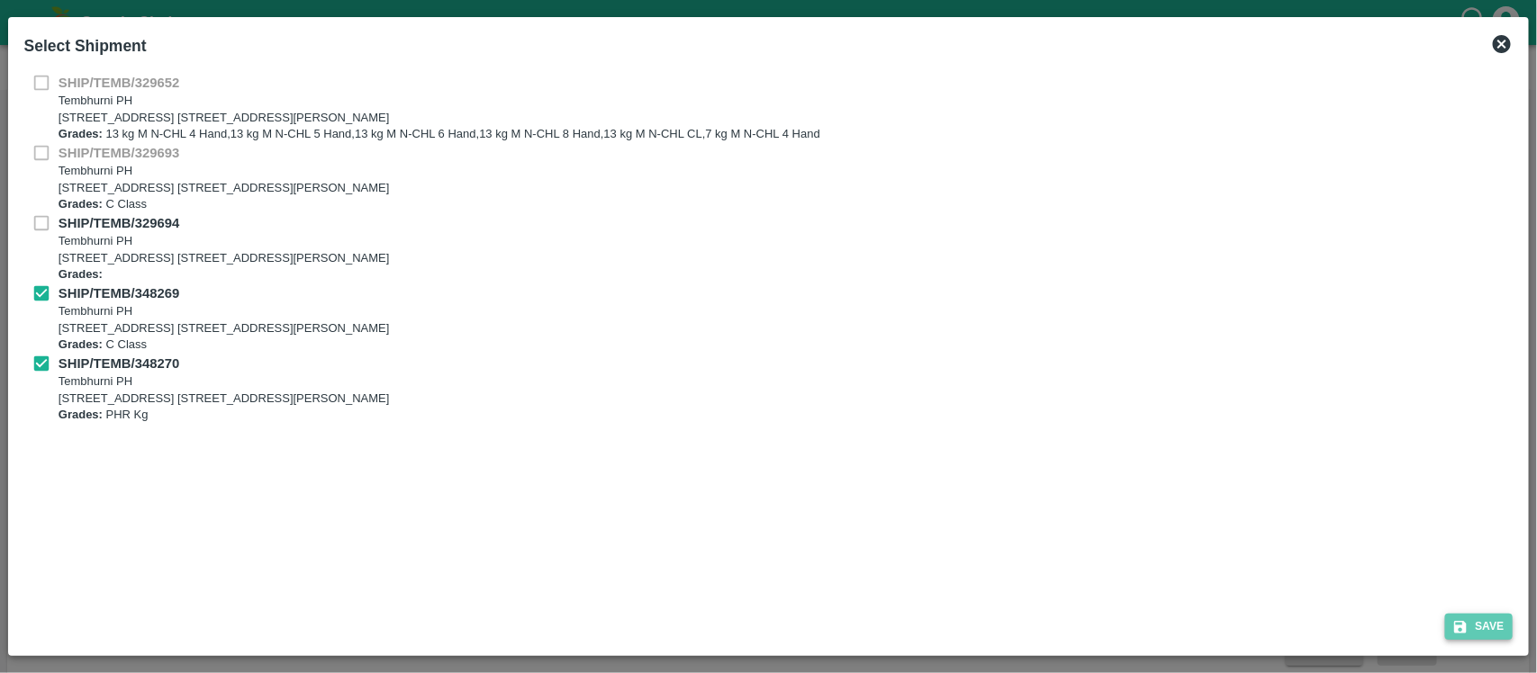
type input "25/07/2025"
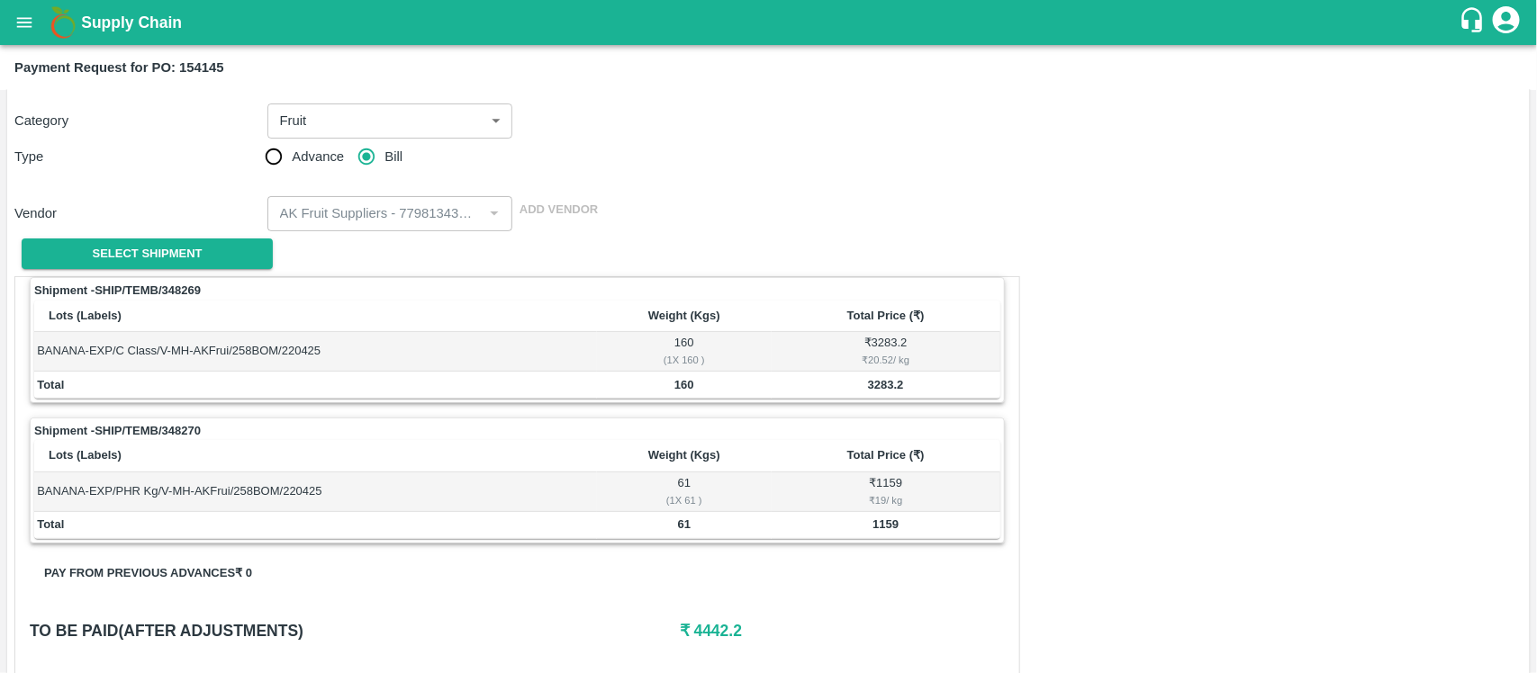
scroll to position [101, 0]
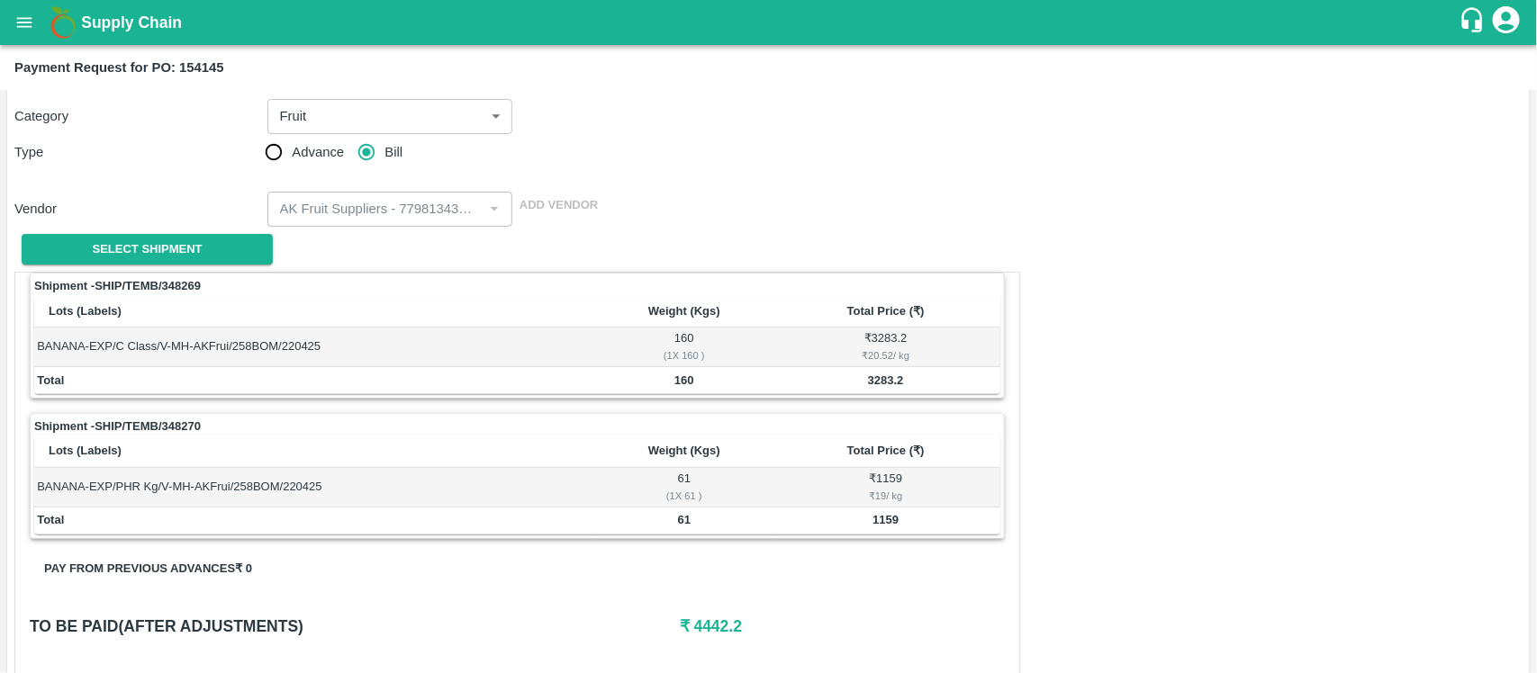
click at [209, 69] on b "Payment Request for PO: 154145" at bounding box center [119, 67] width 210 height 14
copy b "154145"
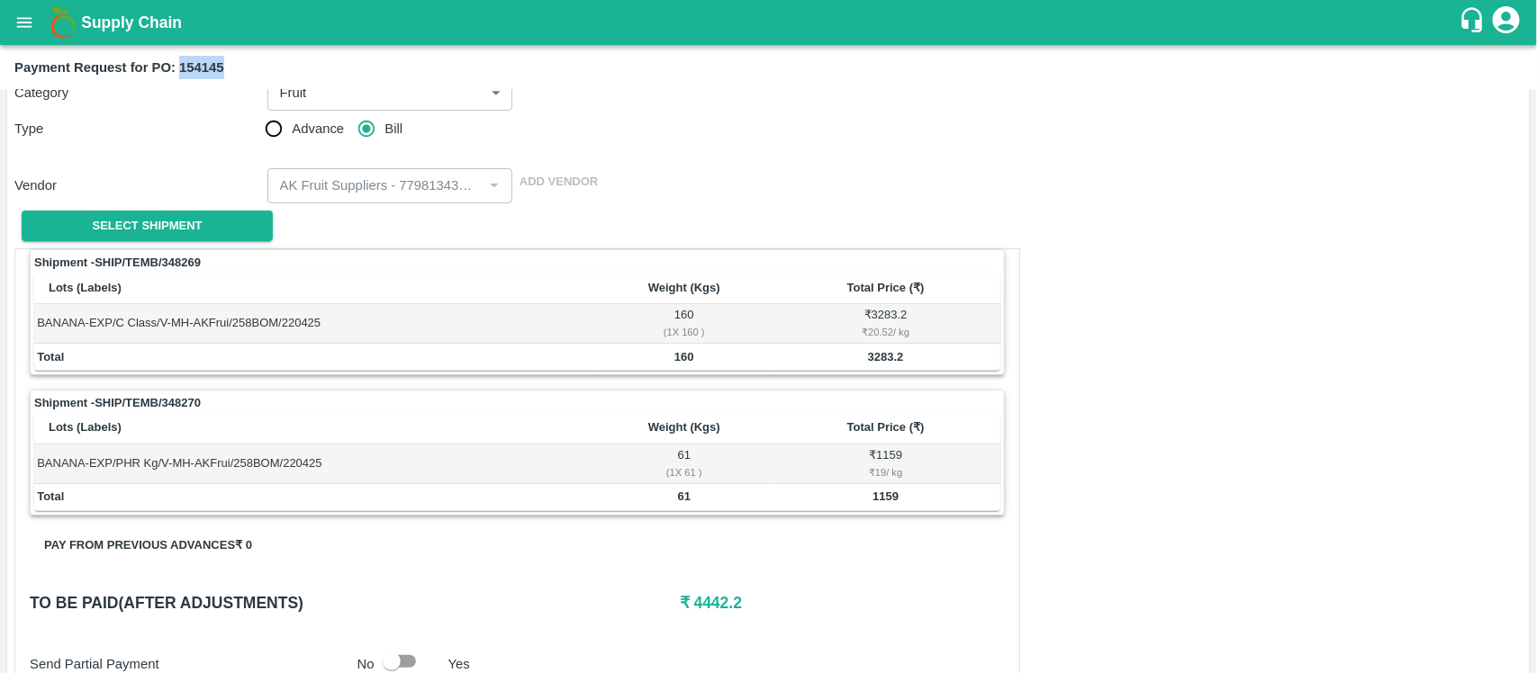
scroll to position [123, 0]
click at [714, 600] on h6 "₹ 4442.2" at bounding box center [842, 603] width 325 height 25
copy h6 "4442.2"
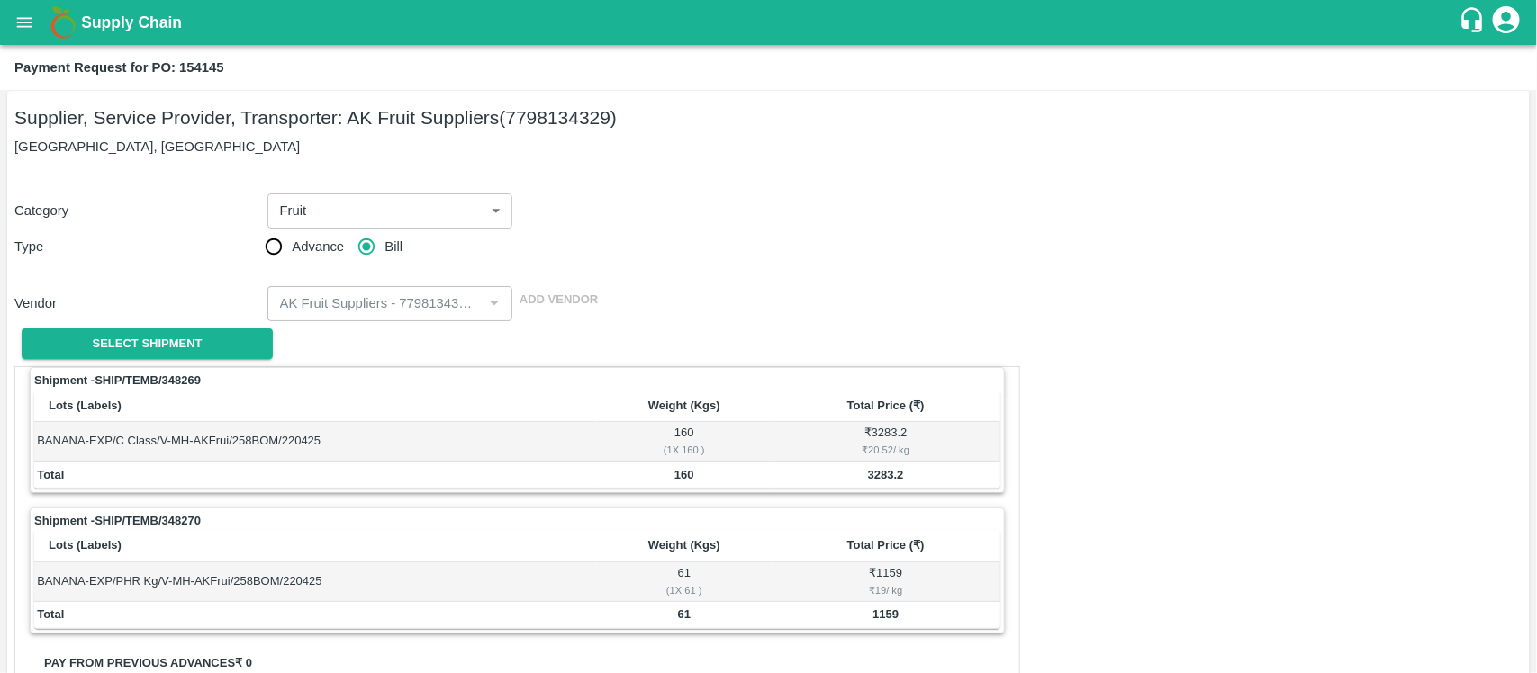
scroll to position [5, 0]
click at [748, 273] on div "Category Fruit 1 ​ Type Advance Bill Vendor ​ Add Vendor Select Shipment" at bounding box center [768, 270] width 1508 height 195
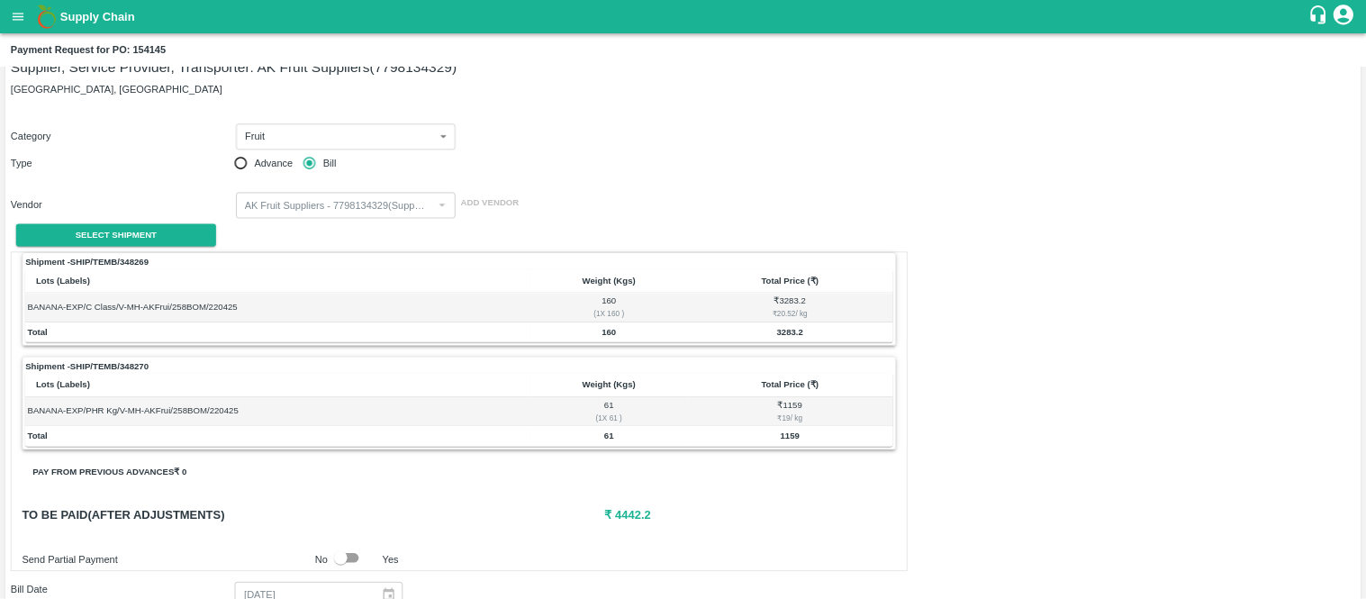
scroll to position [0, 0]
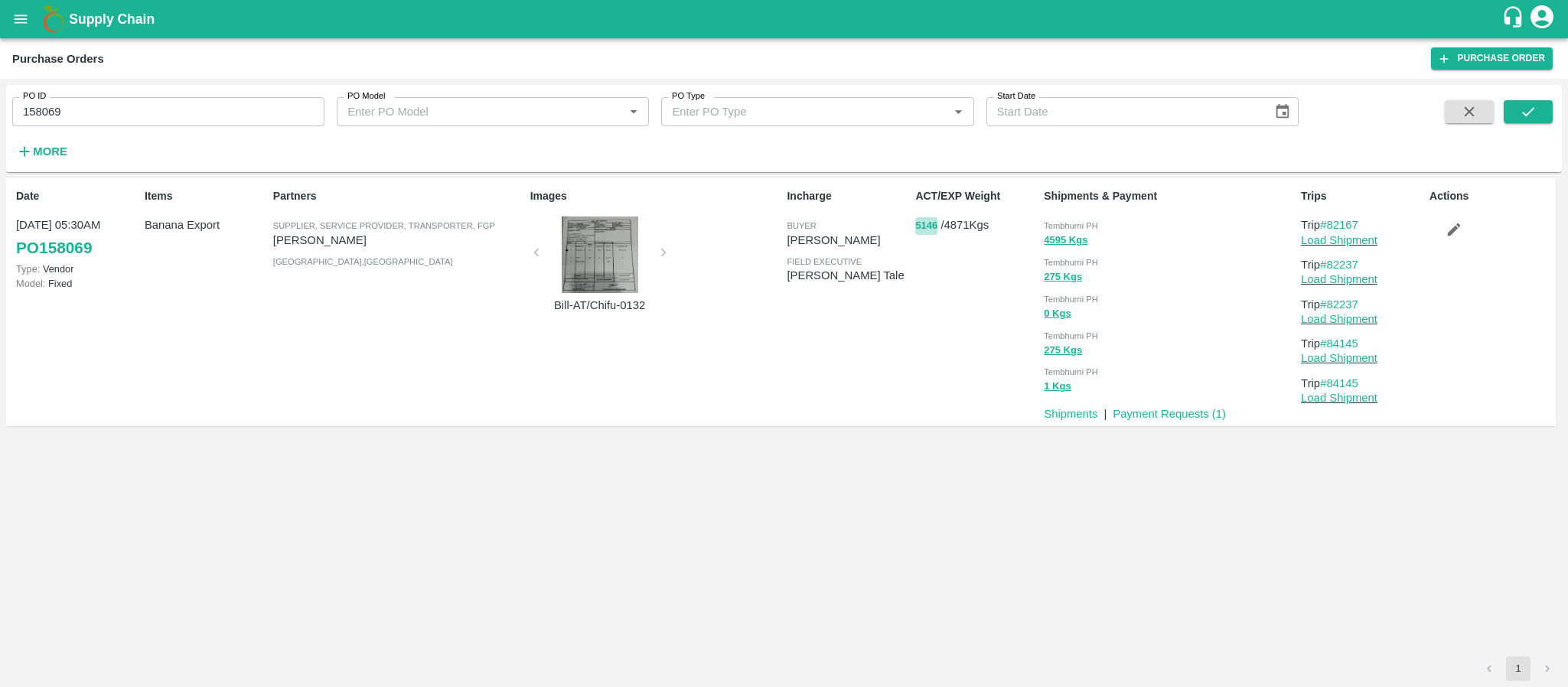
click at [926, 221] on button "5146" at bounding box center [926, 226] width 22 height 18
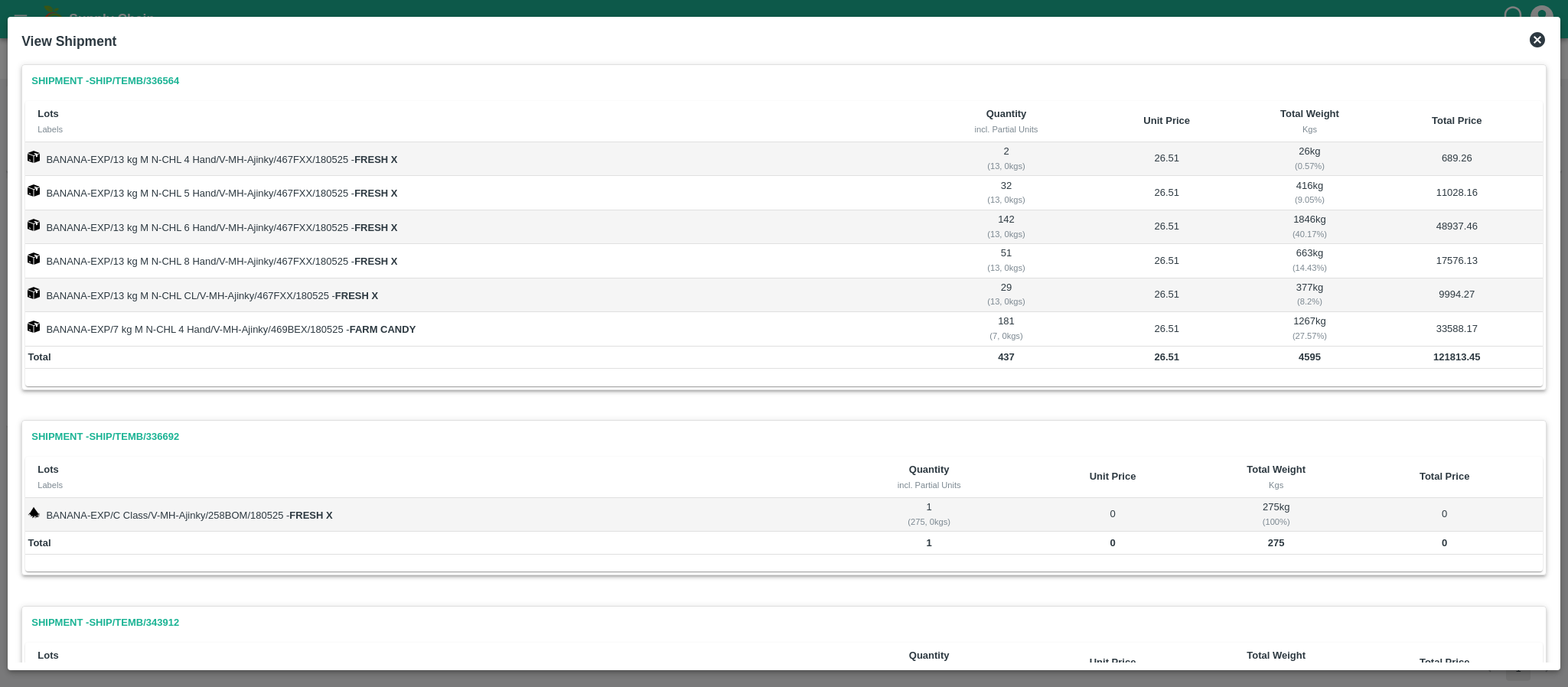
click at [1305, 356] on b "4595" at bounding box center [1310, 357] width 22 height 12
copy b "4595"
click at [1169, 357] on b "26.51" at bounding box center [1167, 357] width 25 height 12
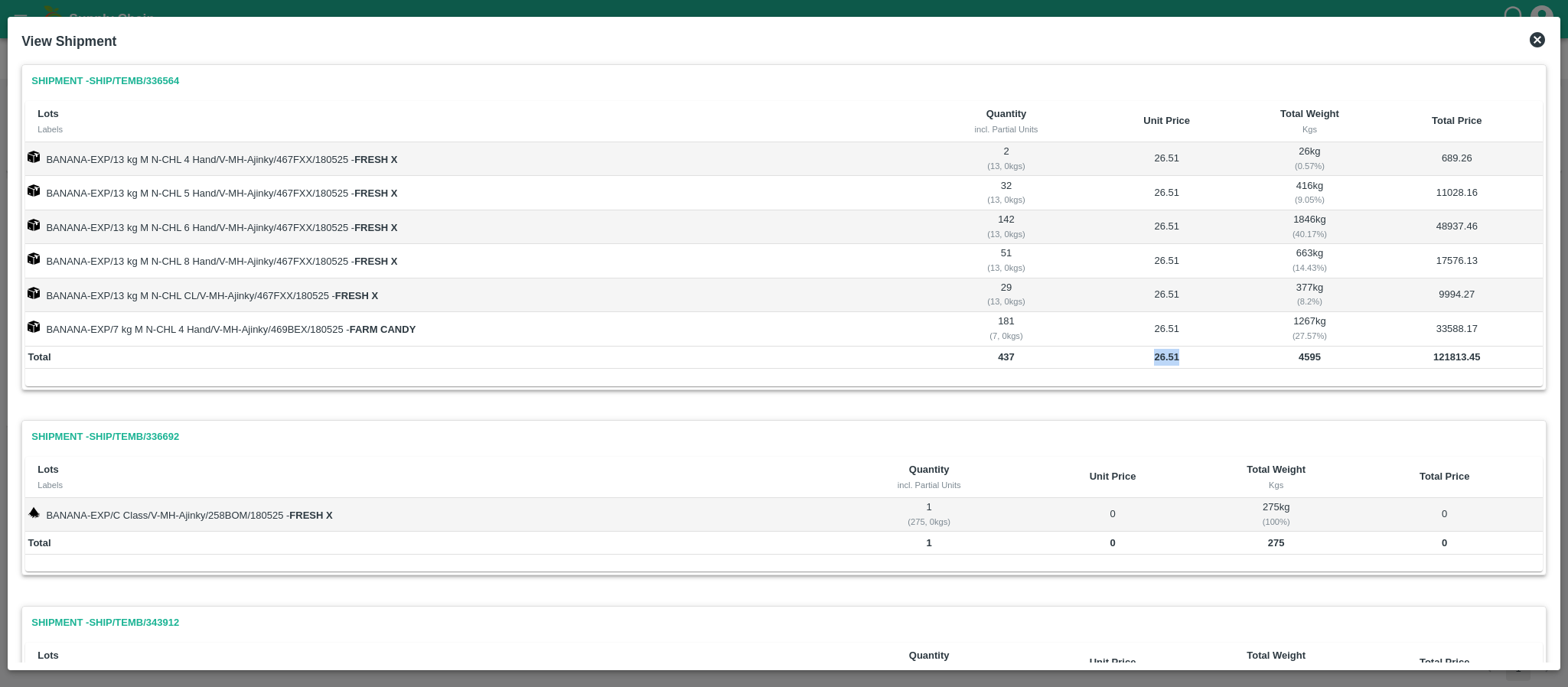
copy b "26.51"
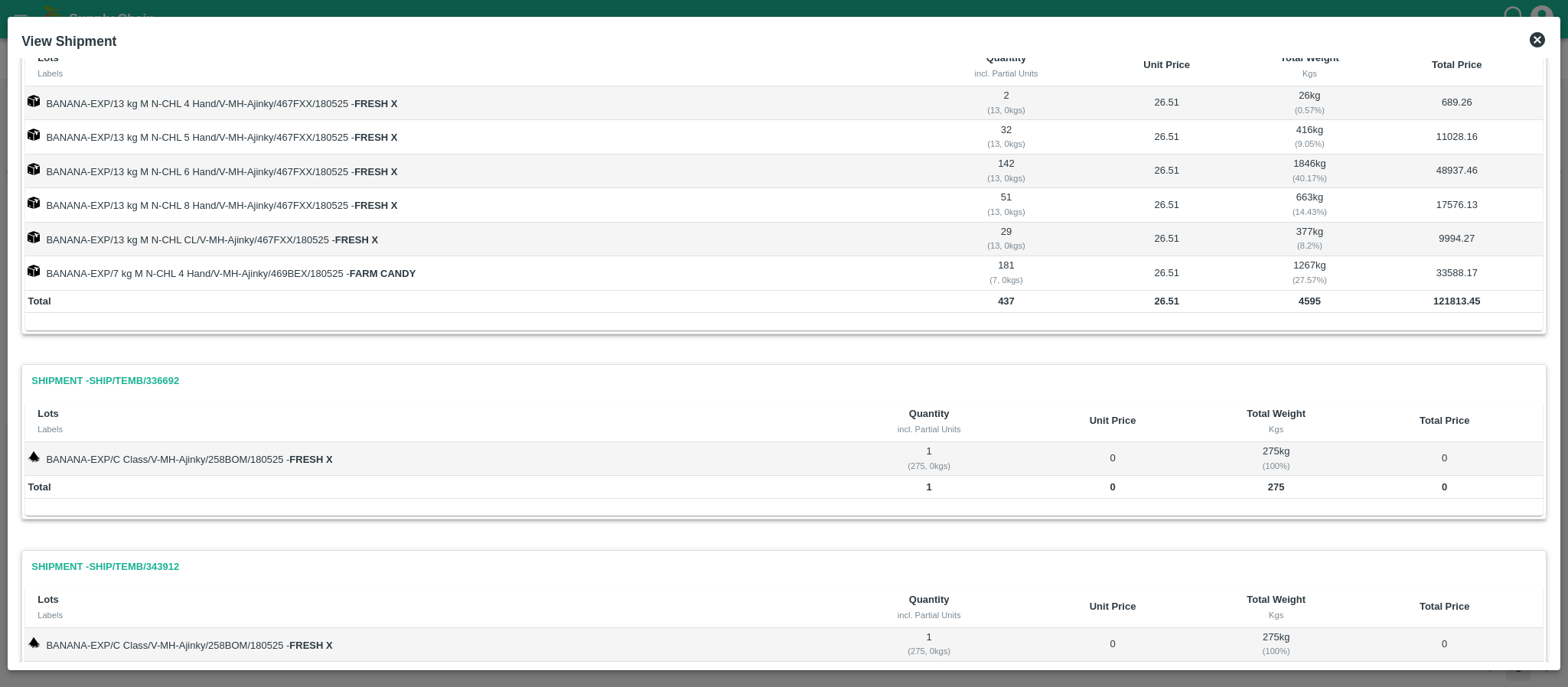
click at [1272, 493] on b "275" at bounding box center [1276, 487] width 17 height 12
copy b "275"
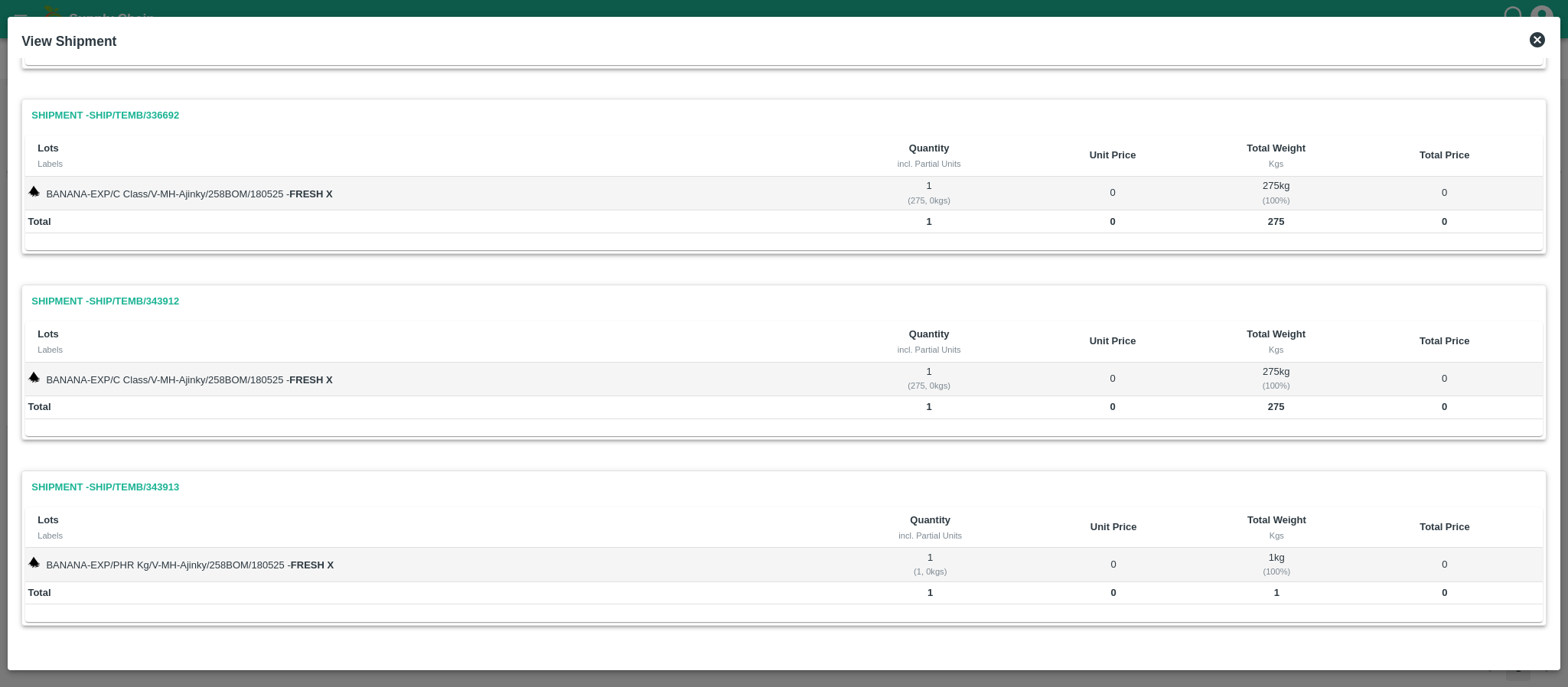
scroll to position [0, 0]
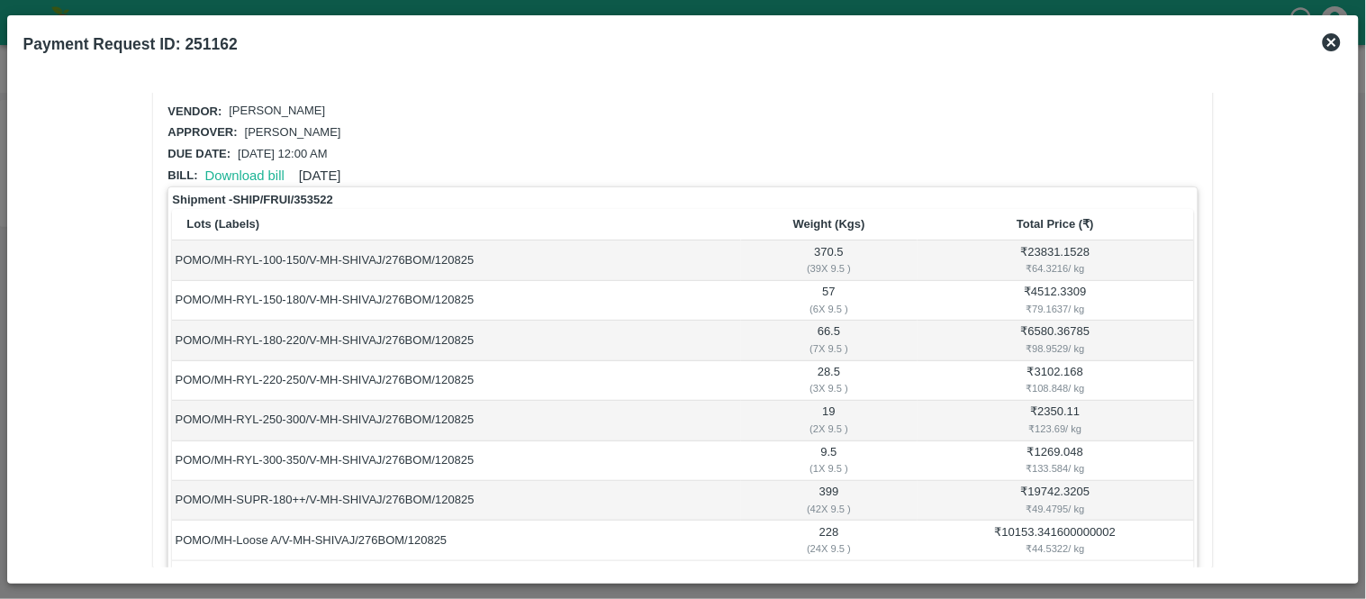
scroll to position [16, 0]
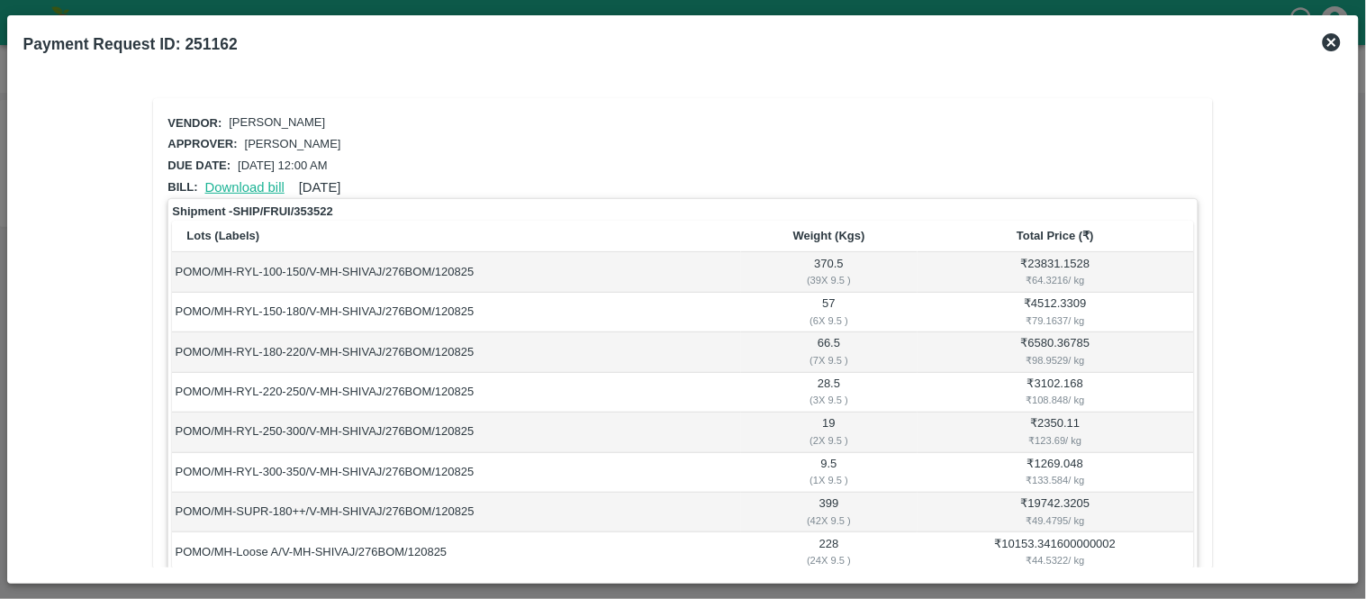
click at [250, 181] on link "Download bill" at bounding box center [244, 187] width 79 height 14
